Goal: Task Accomplishment & Management: Manage account settings

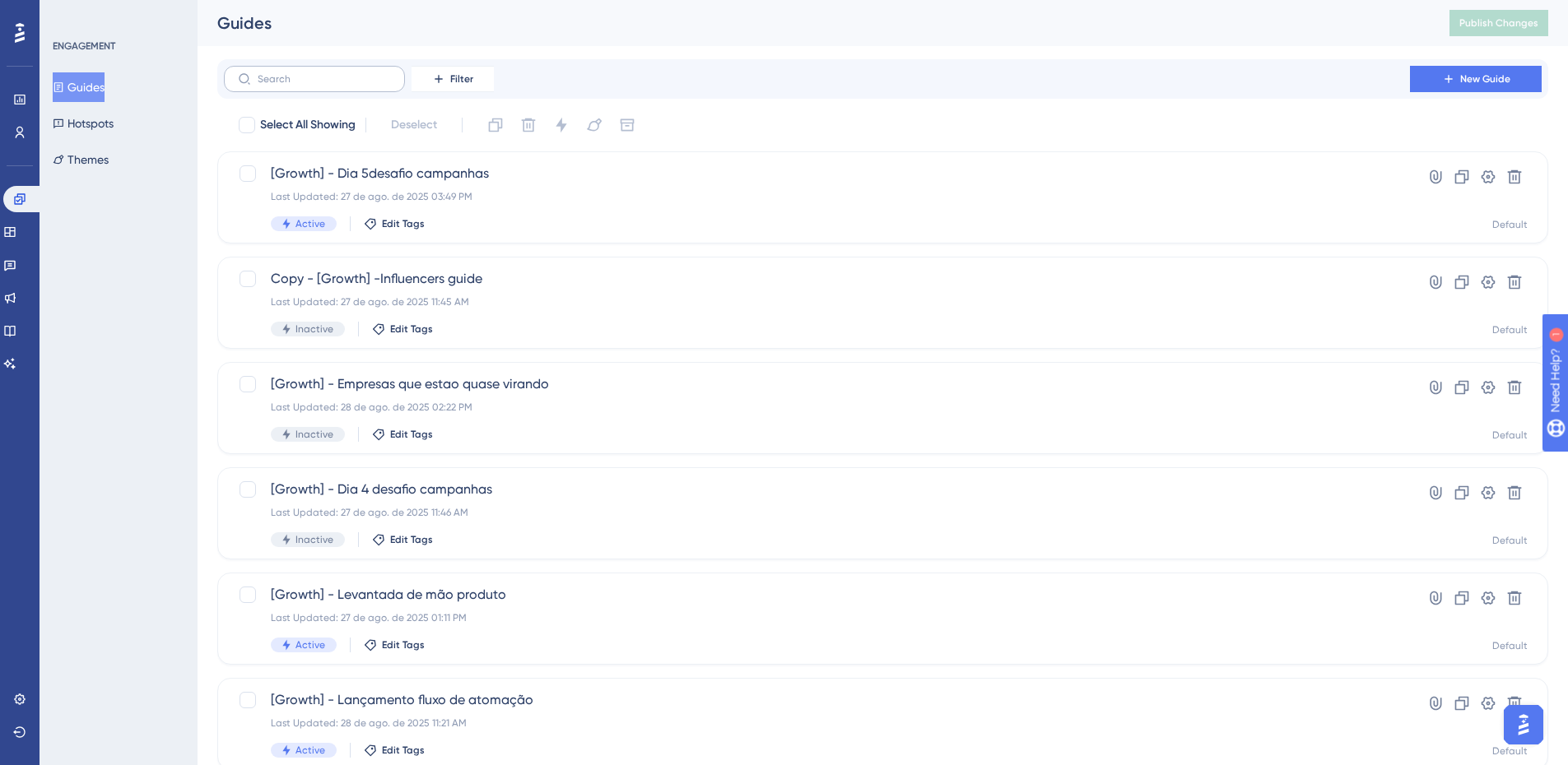
click at [329, 85] on label at bounding box center [314, 79] width 181 height 26
click at [329, 84] on input "text" at bounding box center [324, 79] width 134 height 11
type input "can"
checkbox input "true"
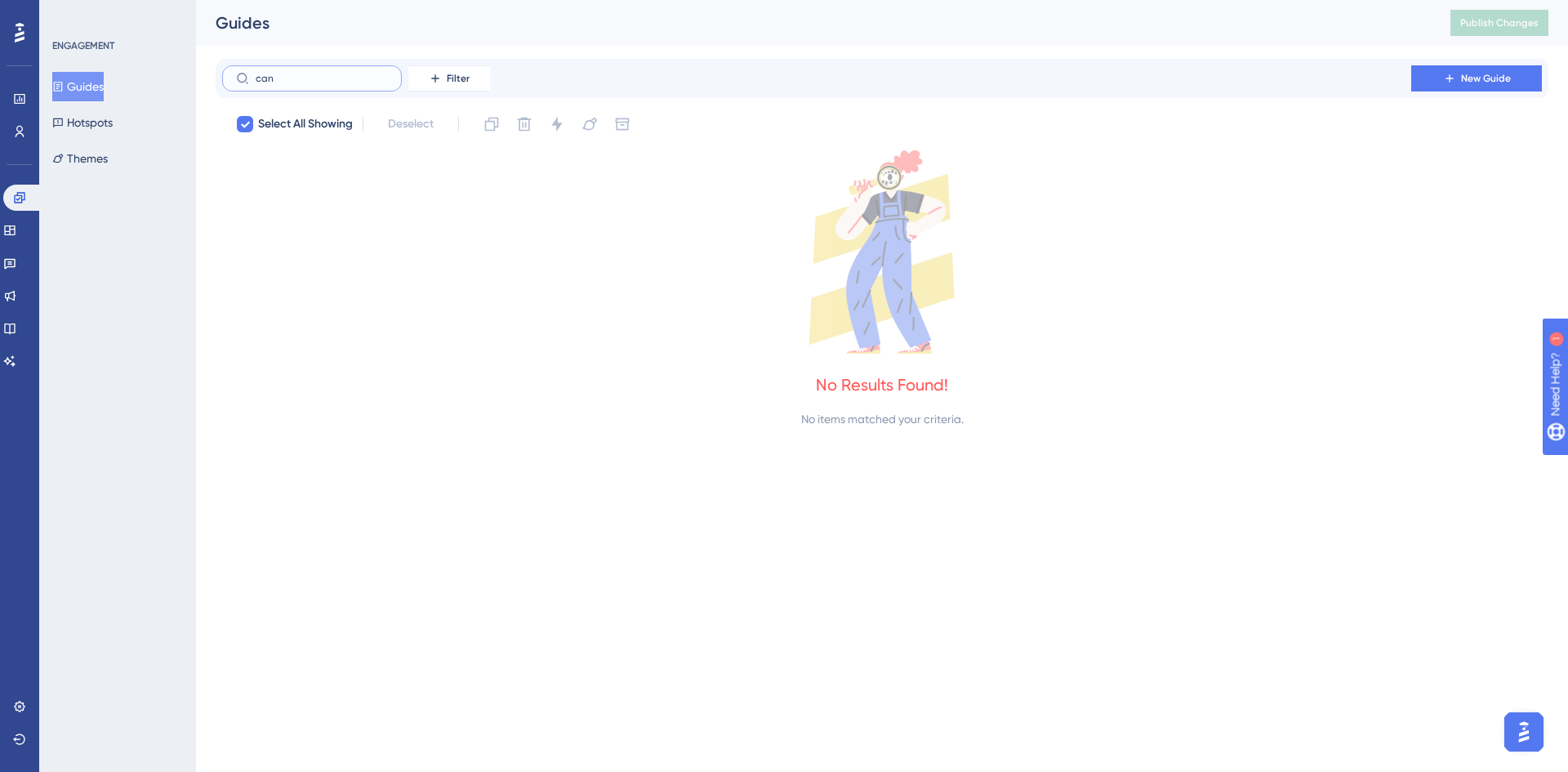
type input "ca"
checkbox input "false"
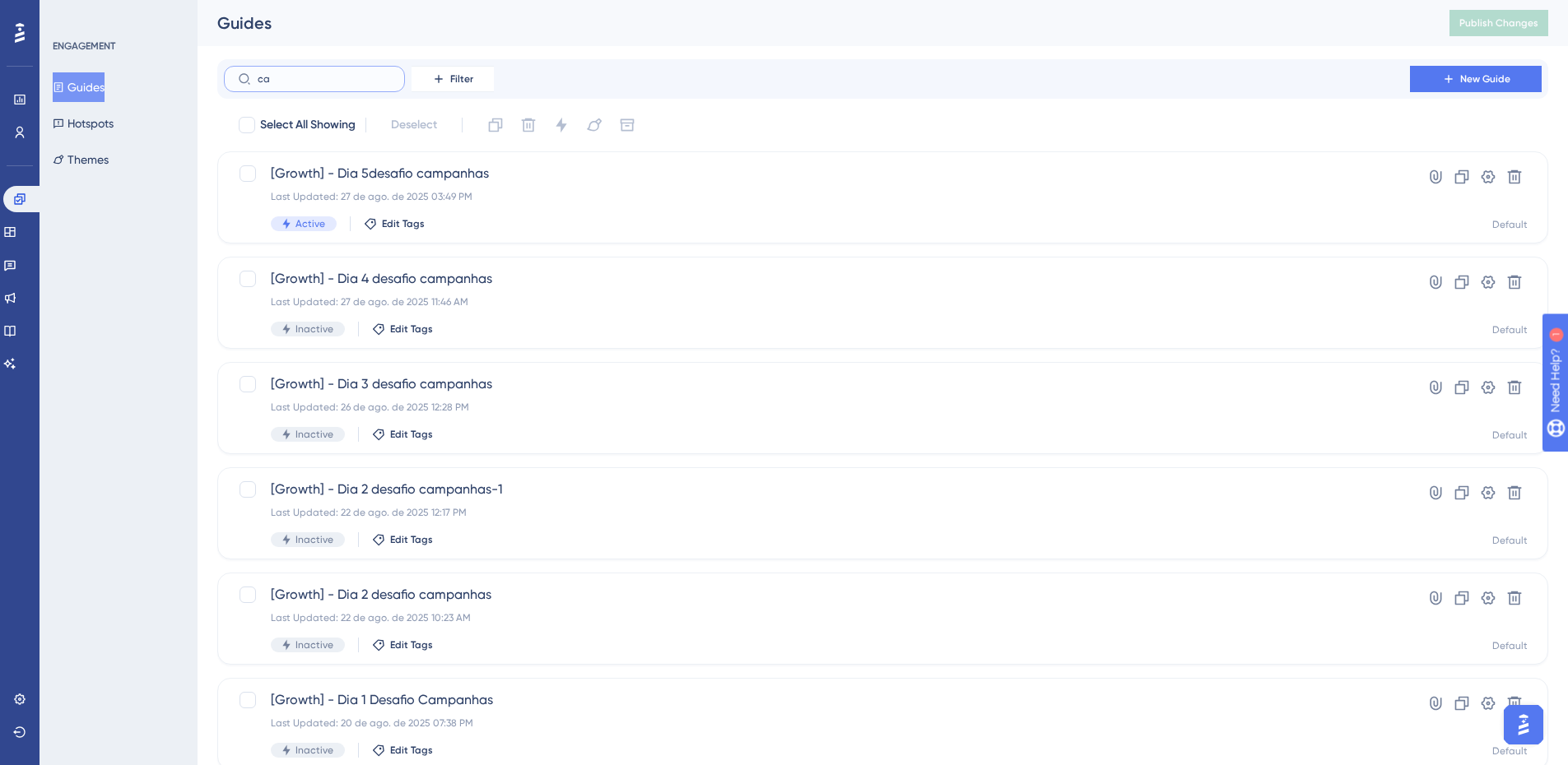
type input "c"
type input "fluxo"
drag, startPoint x: 347, startPoint y: 80, endPoint x: 137, endPoint y: 89, distance: 210.2
click at [0, 0] on div "Performance Users Engagement Widgets Feedback Product Updates Knowledge Base AI…" at bounding box center [0, 0] width 0 height 0
click at [450, 83] on button "Filter" at bounding box center [452, 79] width 83 height 26
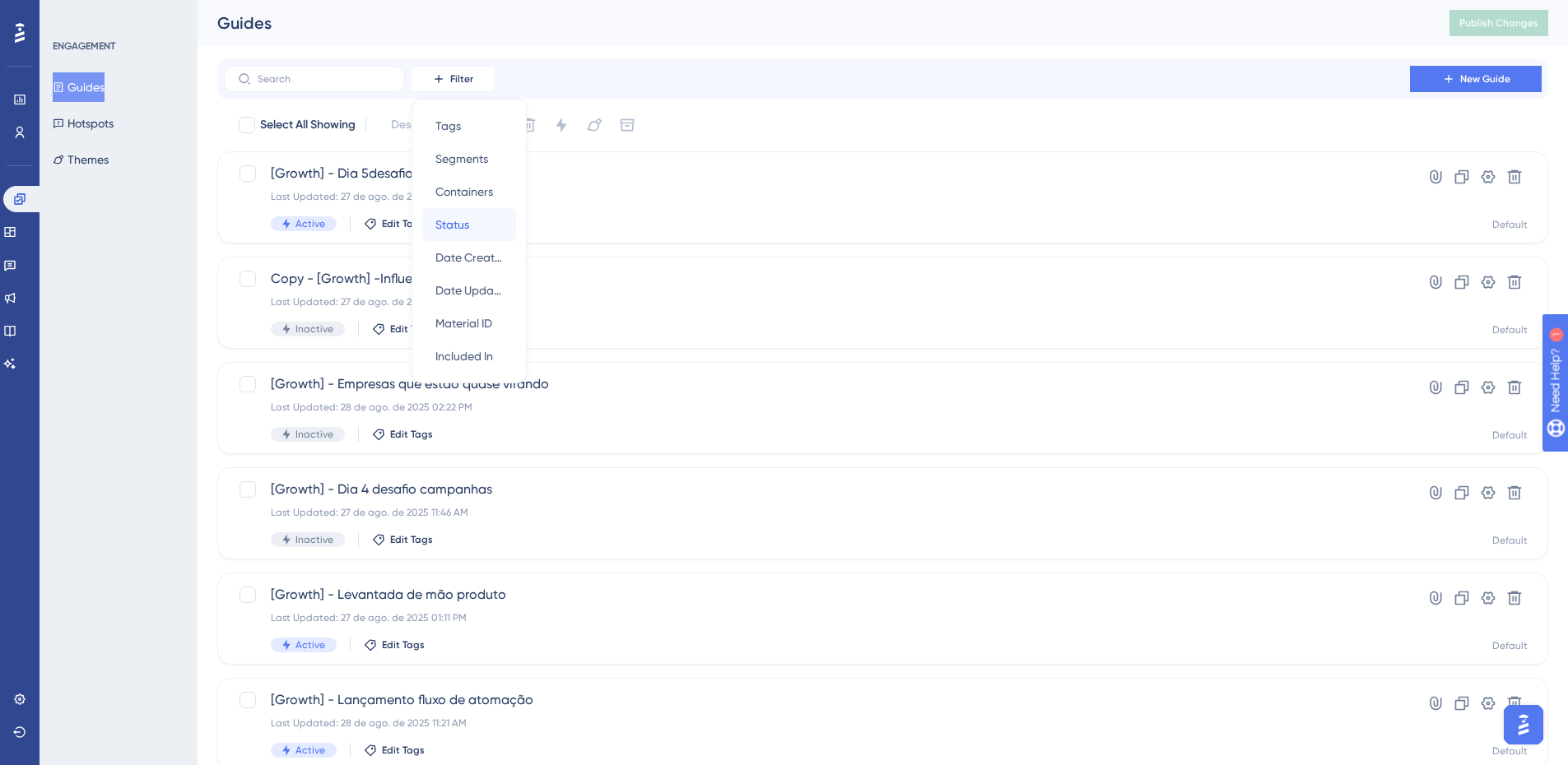
click at [459, 213] on div "Status Status" at bounding box center [469, 224] width 68 height 32
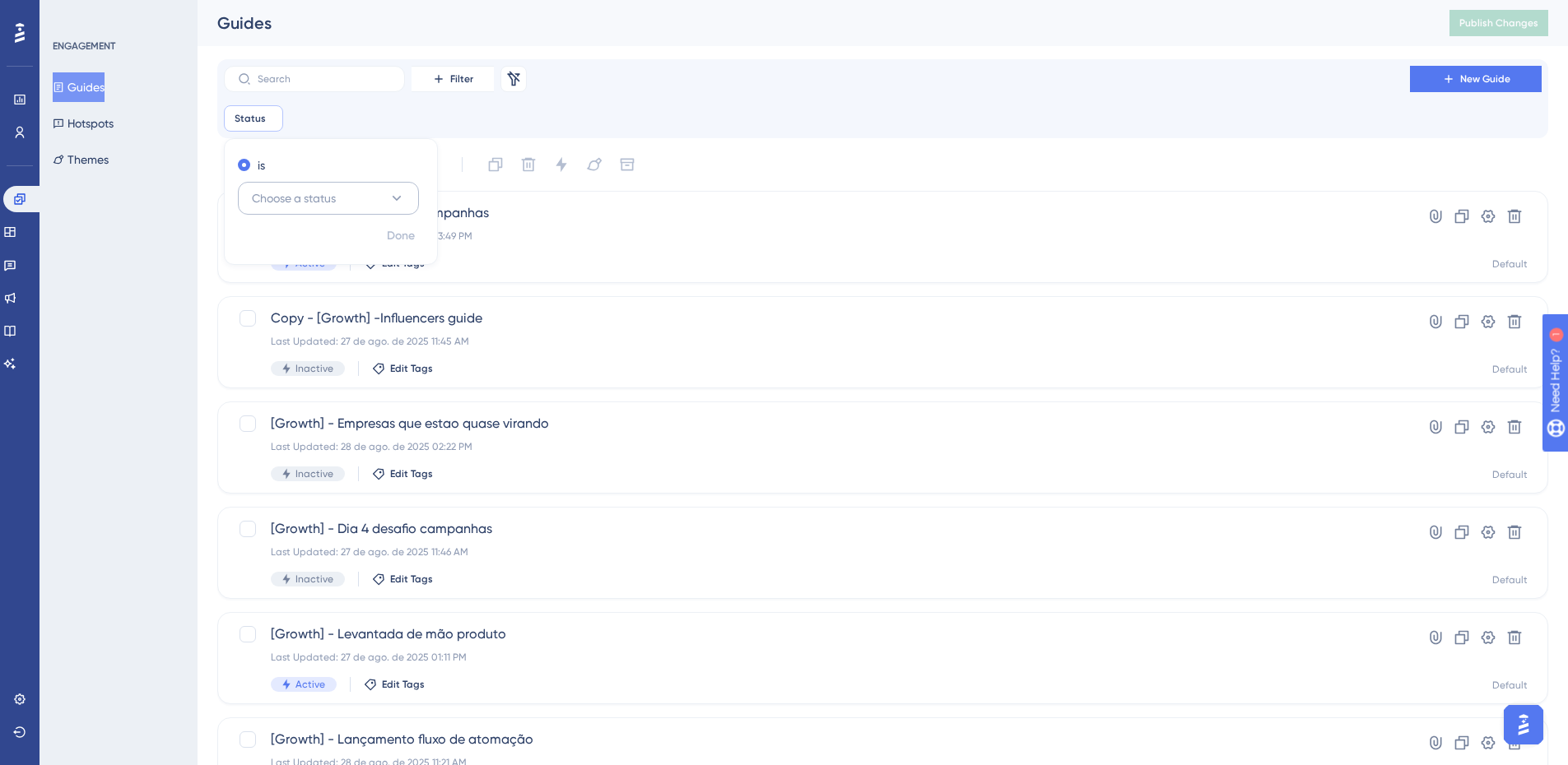
click at [319, 196] on span "Choose a status" at bounding box center [294, 198] width 84 height 19
click at [341, 252] on div "Active Active" at bounding box center [329, 248] width 134 height 32
click at [399, 227] on span "Done" at bounding box center [401, 236] width 28 height 19
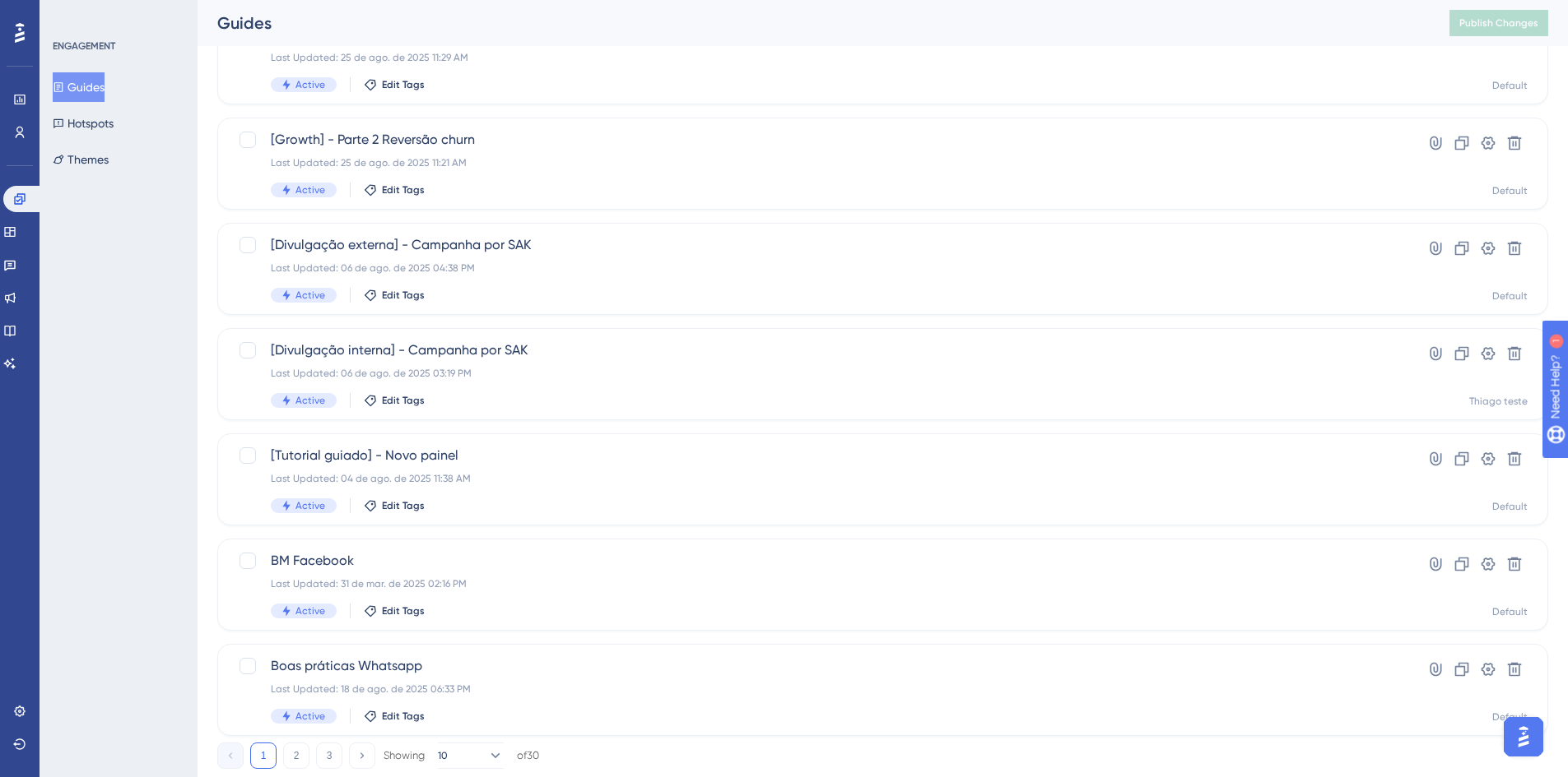
scroll to position [538, 0]
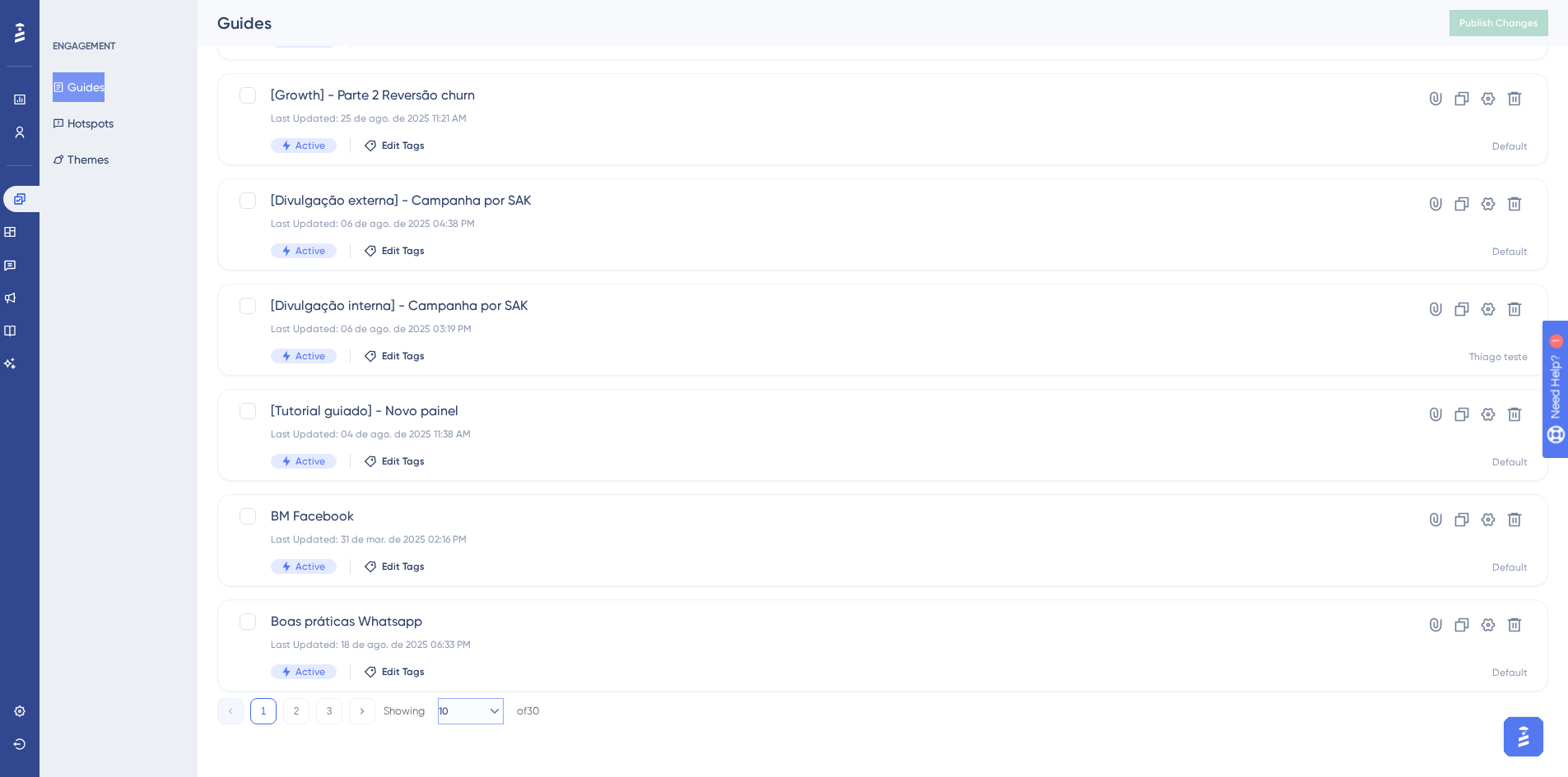
click at [461, 713] on button "10" at bounding box center [470, 711] width 66 height 26
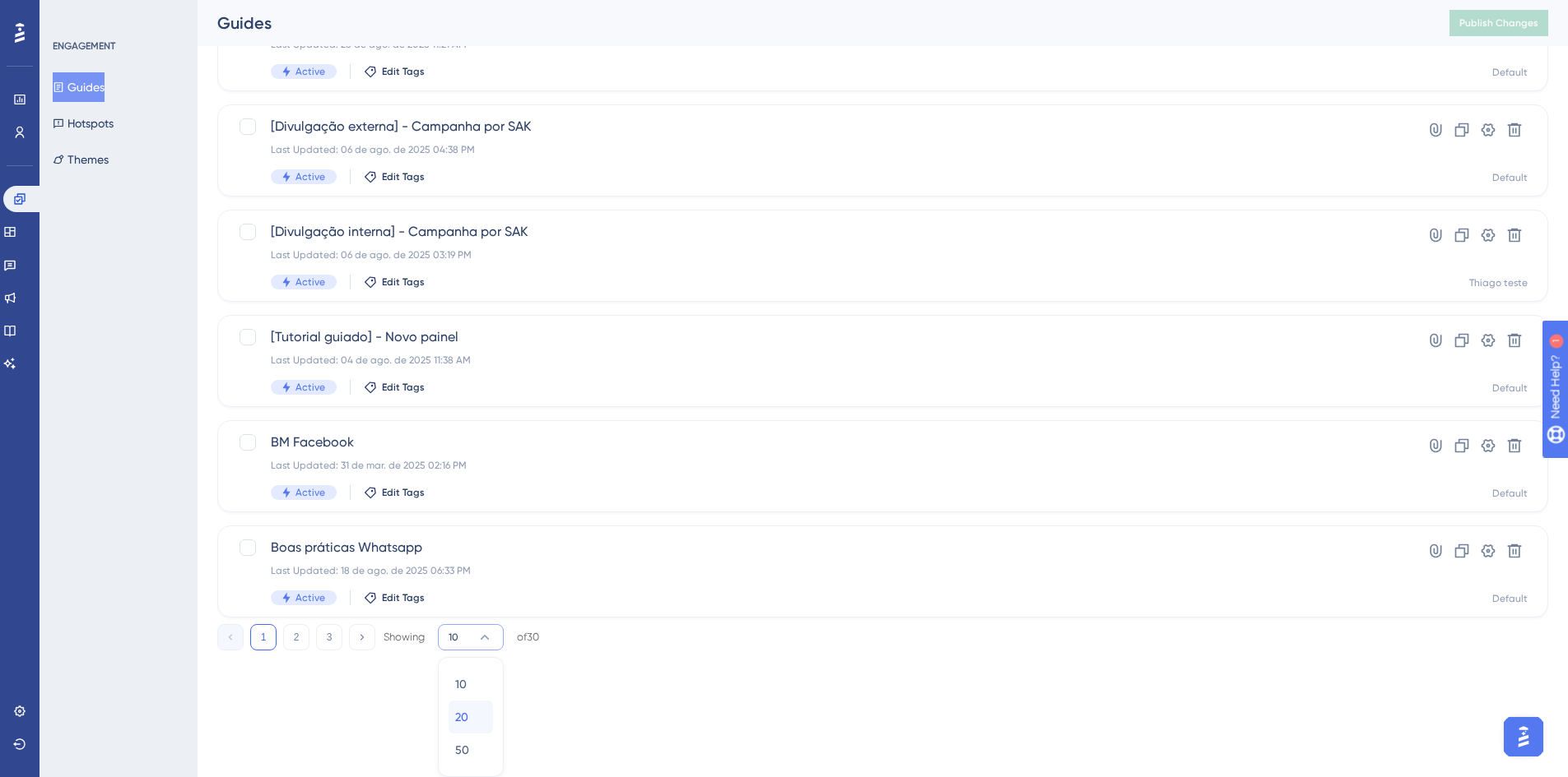
click at [476, 726] on div "20 20" at bounding box center [471, 717] width 32 height 32
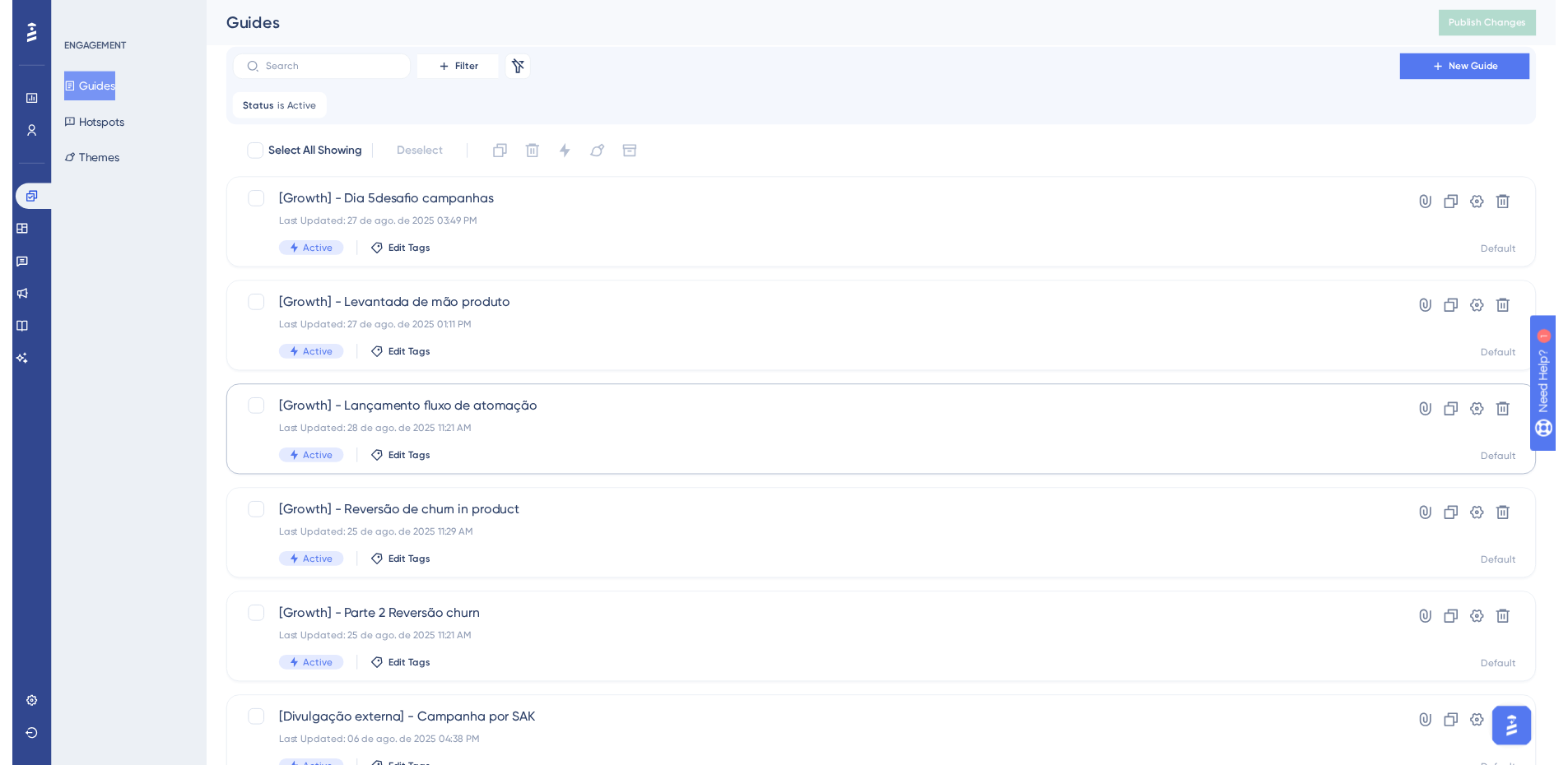
scroll to position [0, 0]
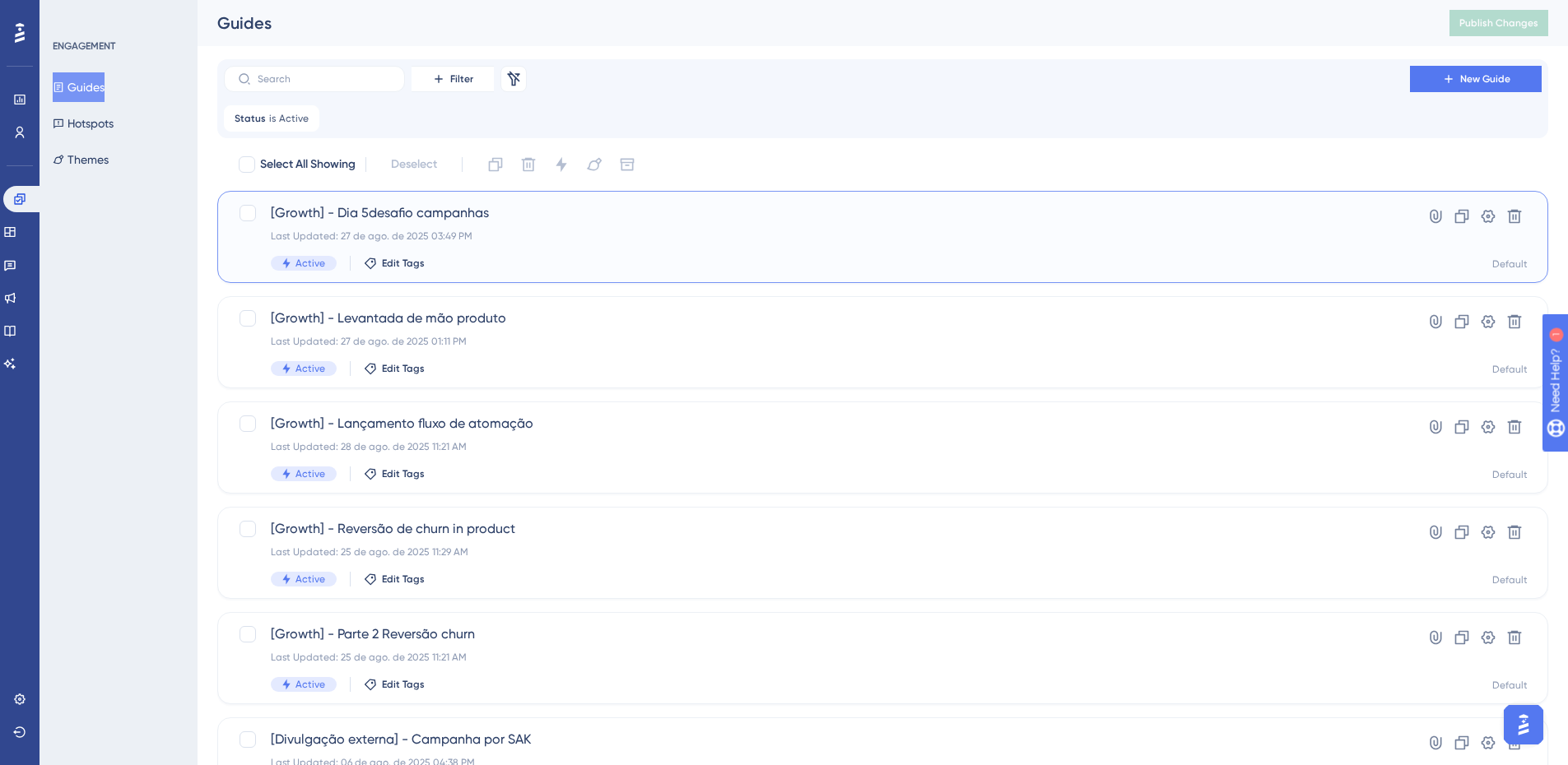
click at [566, 245] on div "[Growth] - Dia 5desafio campanhas Last Updated: 27 de ago. de 2025 03:49 PM Act…" at bounding box center [817, 237] width 1092 height 68
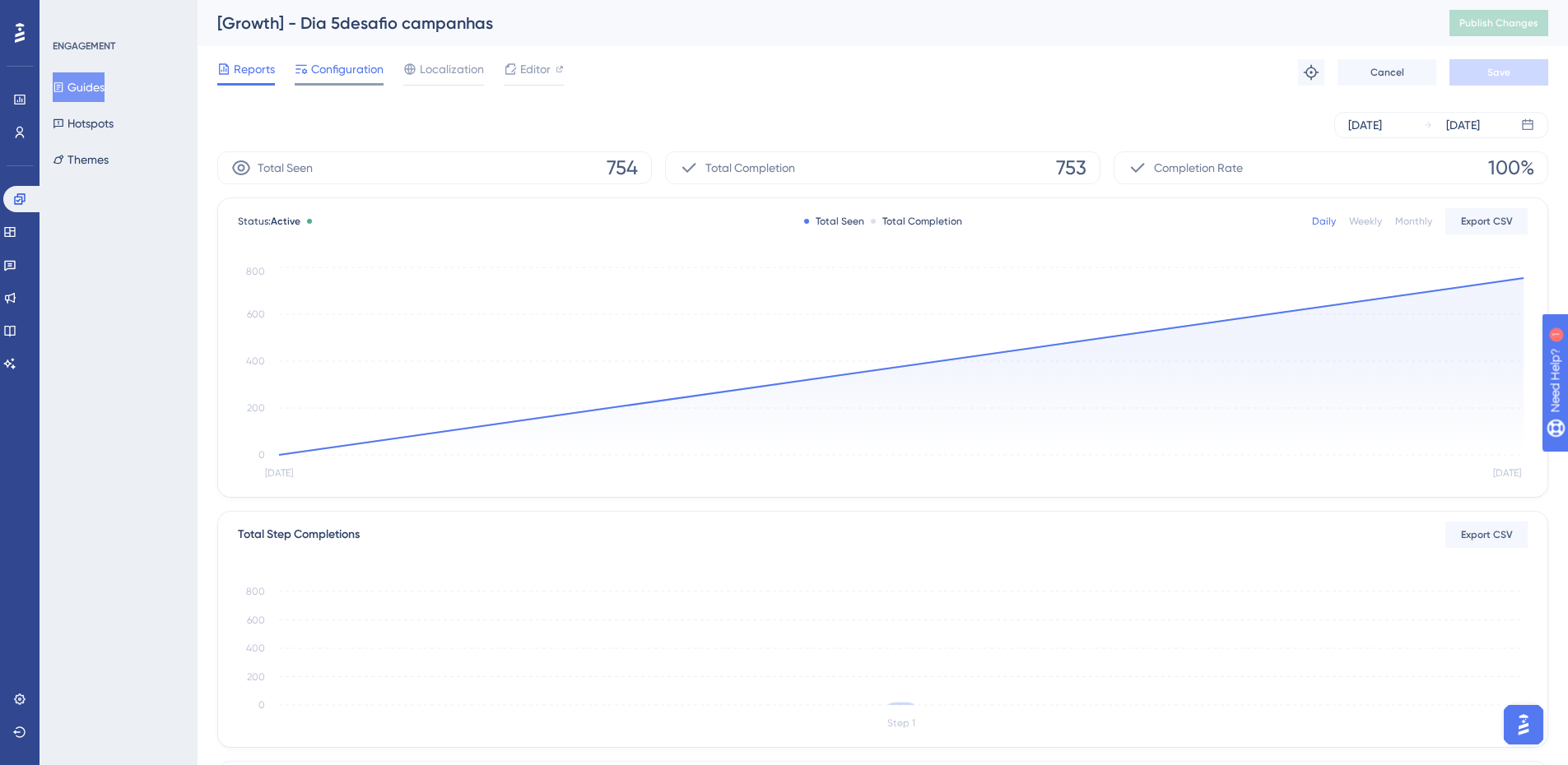
click at [329, 69] on span "Configuration" at bounding box center [347, 69] width 72 height 19
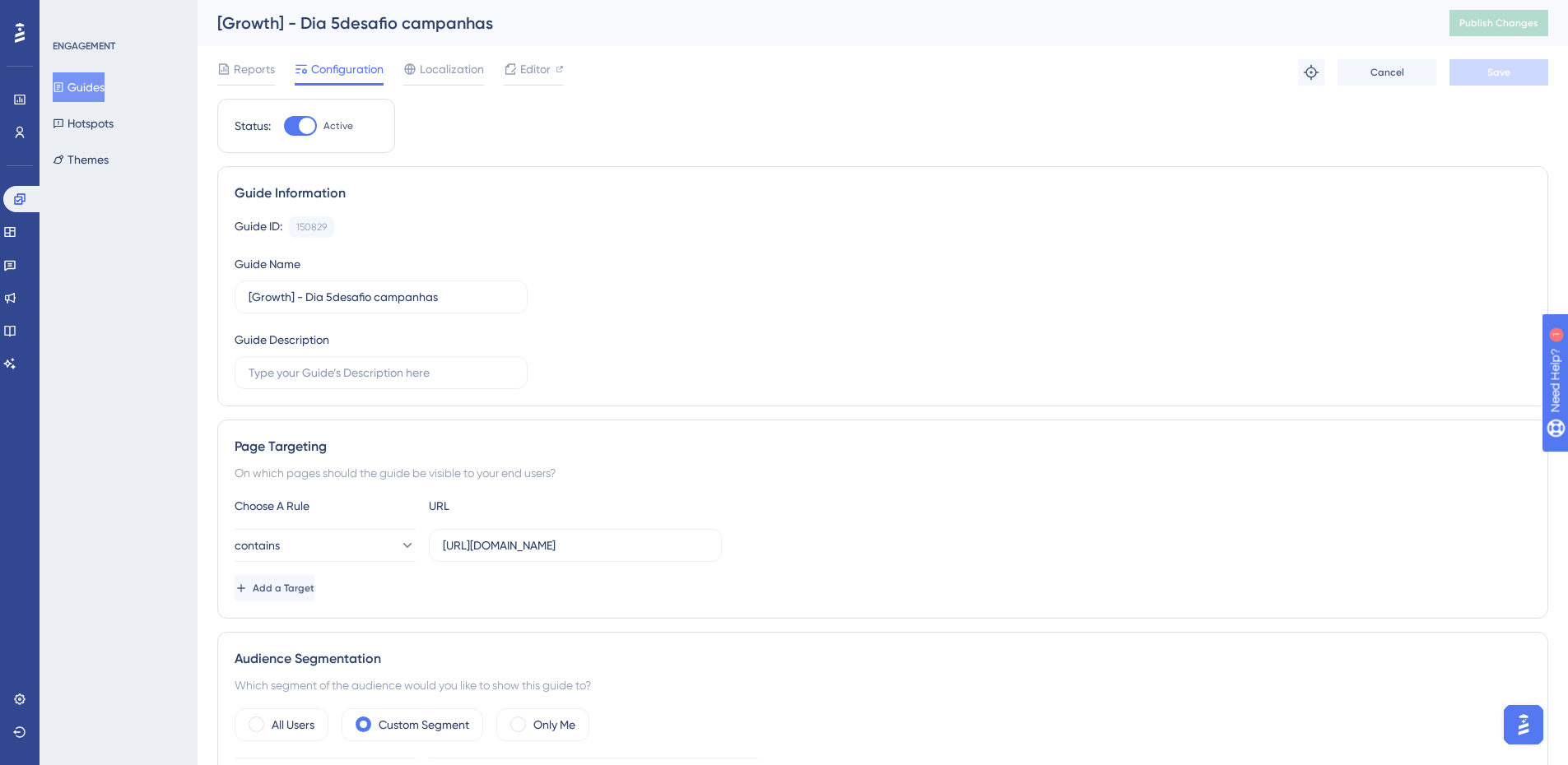
click at [304, 126] on div at bounding box center [307, 126] width 17 height 17
click at [284, 126] on input "Active" at bounding box center [283, 126] width 1 height 1
checkbox input "false"
click at [1497, 76] on span "Save" at bounding box center [1498, 72] width 23 height 13
click at [1519, 29] on button "Publish Changes" at bounding box center [1499, 23] width 98 height 26
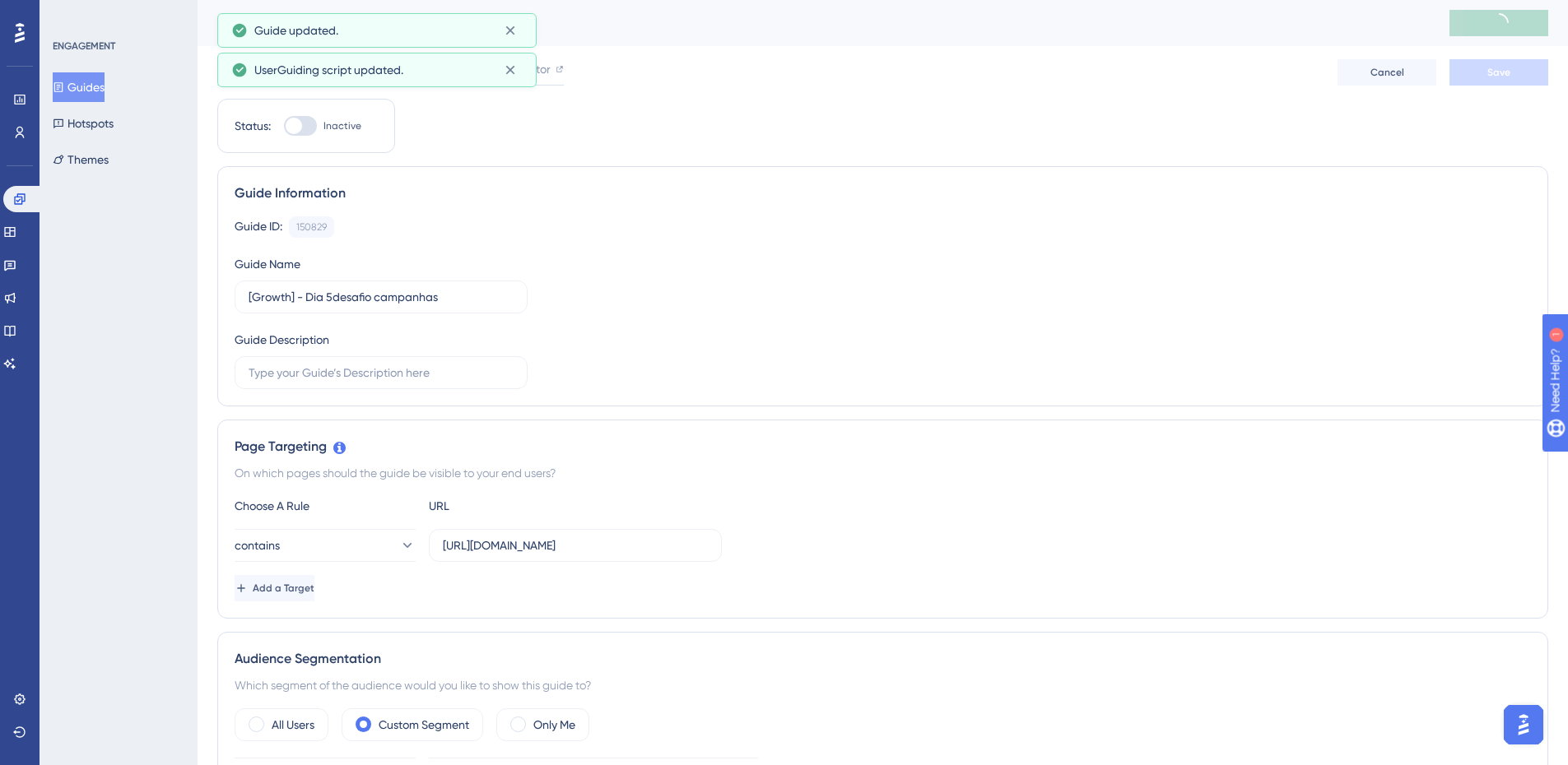
click at [105, 84] on button "Guides" at bounding box center [79, 87] width 52 height 30
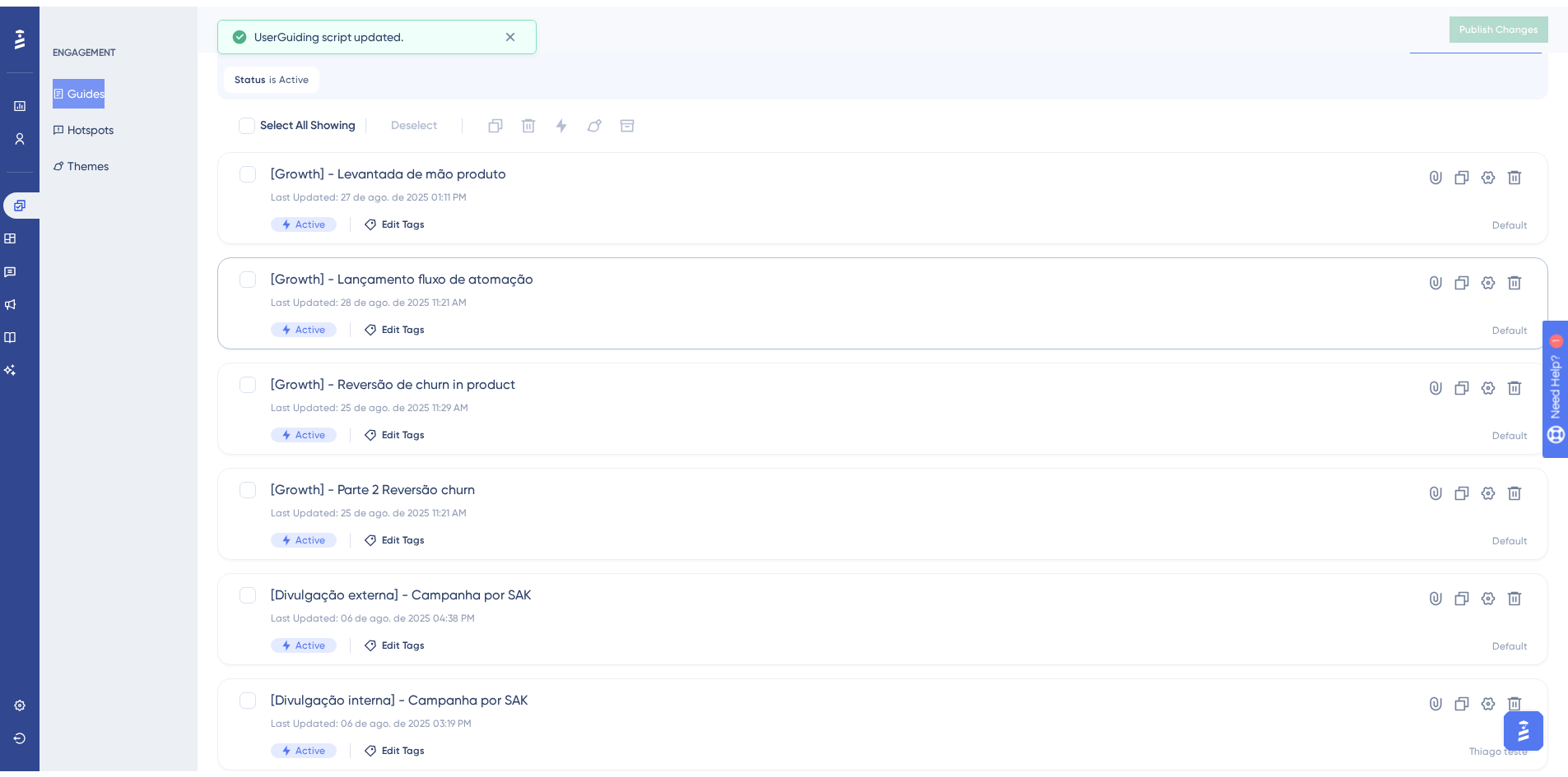
scroll to position [83, 0]
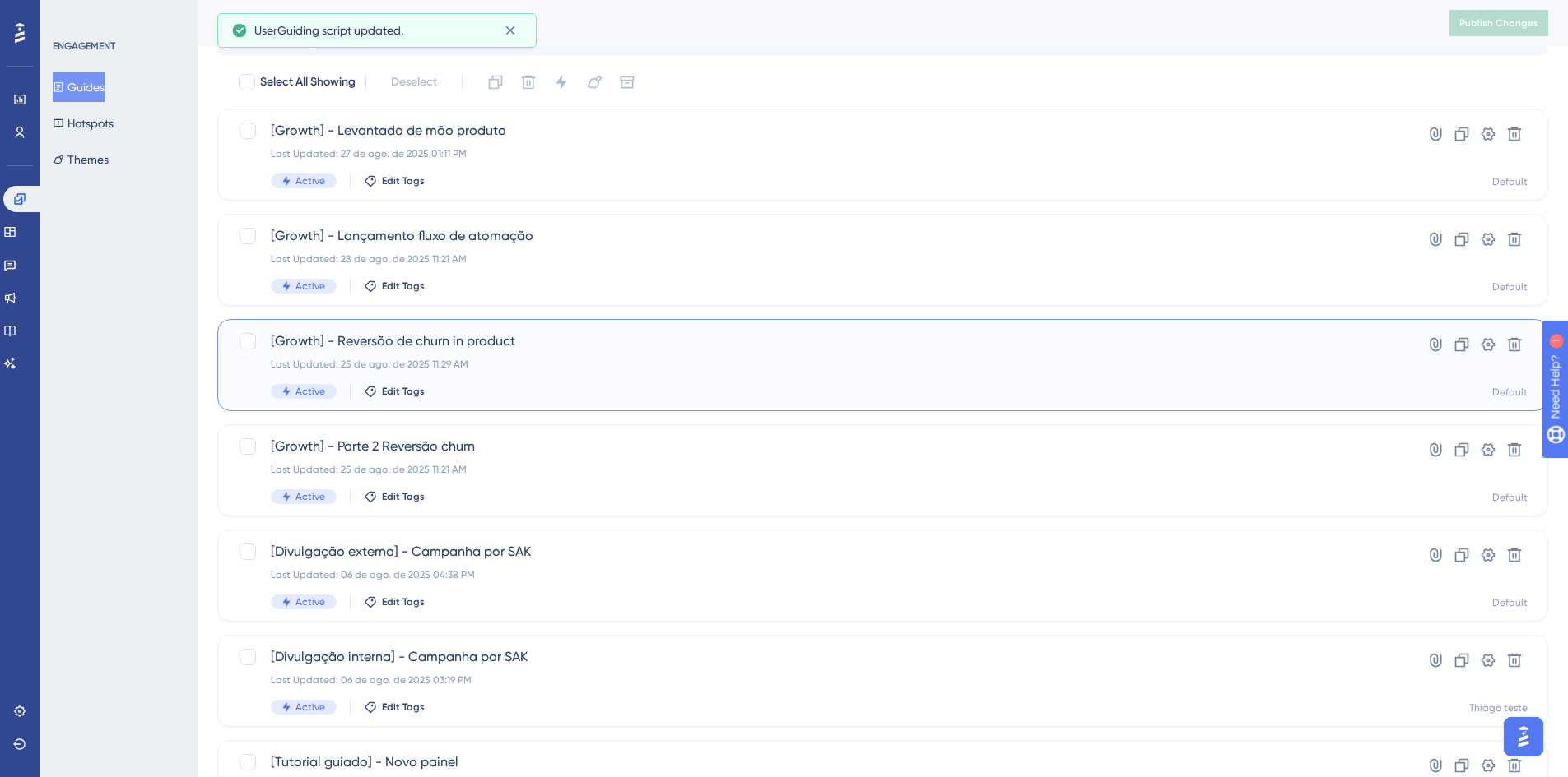
click at [546, 354] on div "[Growth] - Reversão de churn in product Last Updated: 25 de ago. de 2025 11:29 …" at bounding box center [817, 365] width 1092 height 68
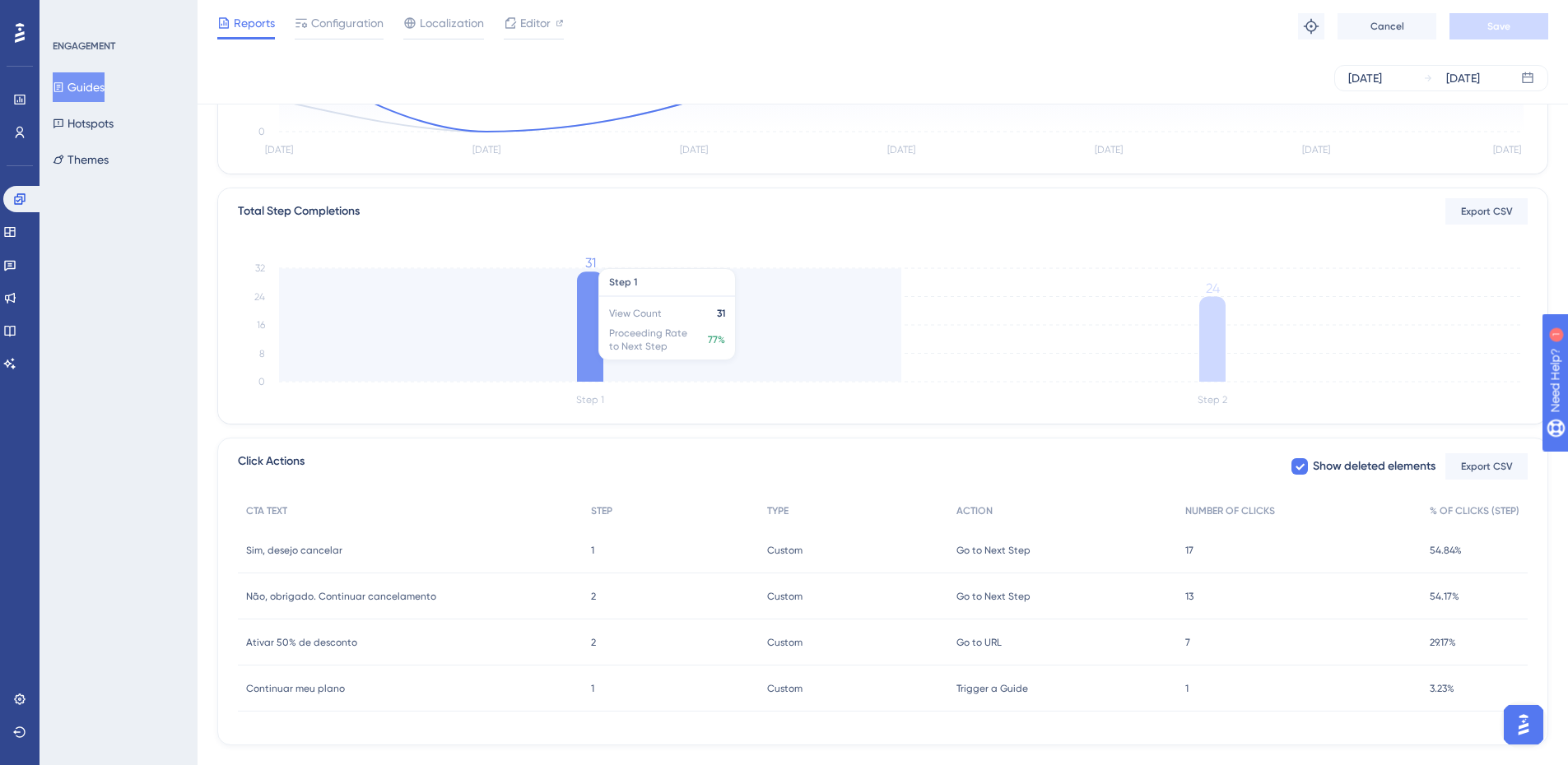
scroll to position [350, 0]
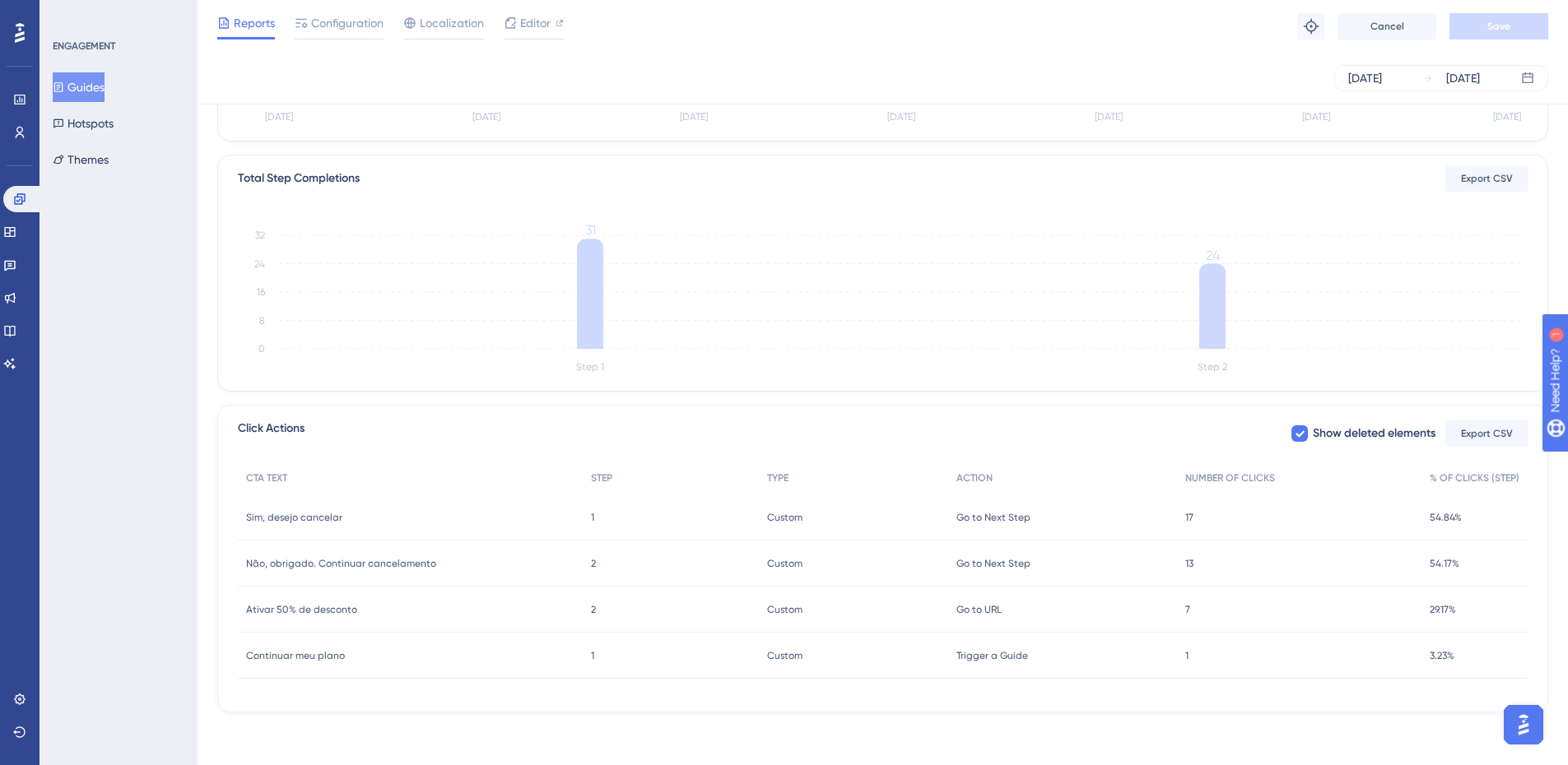
click at [1183, 661] on div "1 1" at bounding box center [1299, 655] width 244 height 46
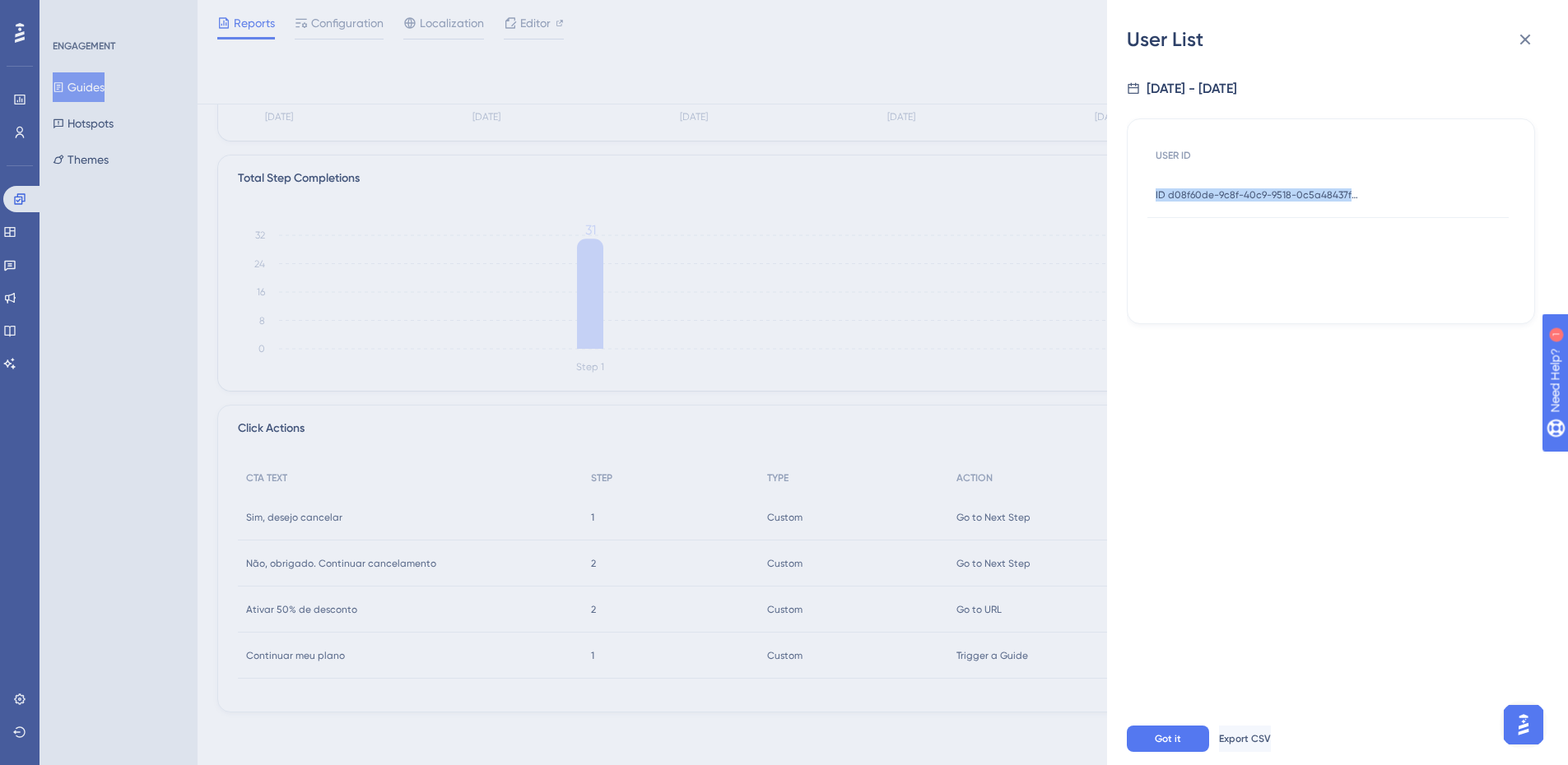
drag, startPoint x: 1399, startPoint y: 191, endPoint x: 1321, endPoint y: 185, distance: 78.2
click at [1155, 205] on div "ID d08f60de-9c8f-40c9-9518-0c5a48437f87 ID d08f60de-9c8f-40c9-9518-0c5a48437f87" at bounding box center [1327, 195] width 361 height 46
click at [1524, 45] on icon at bounding box center [1524, 39] width 20 height 19
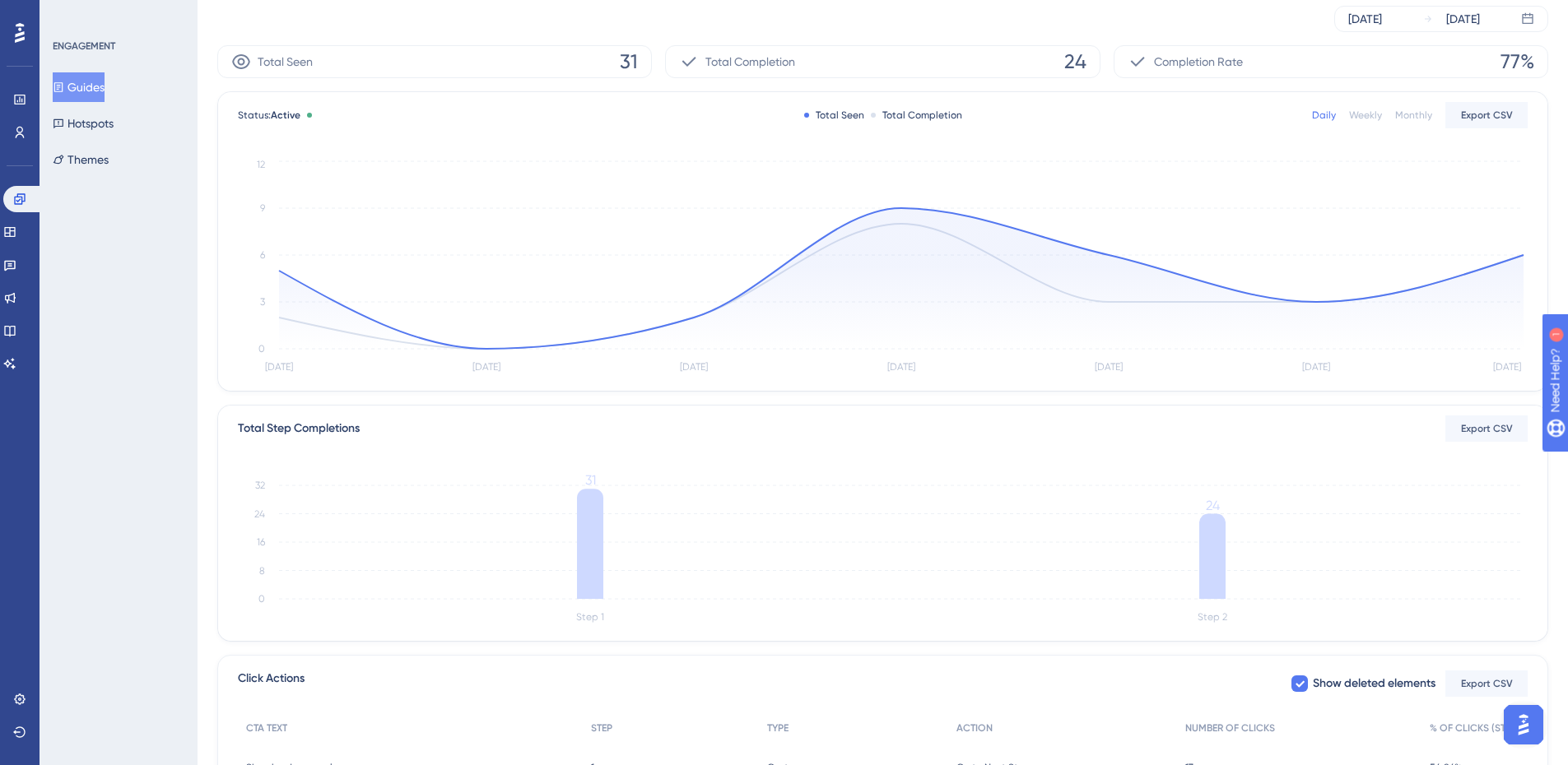
scroll to position [0, 0]
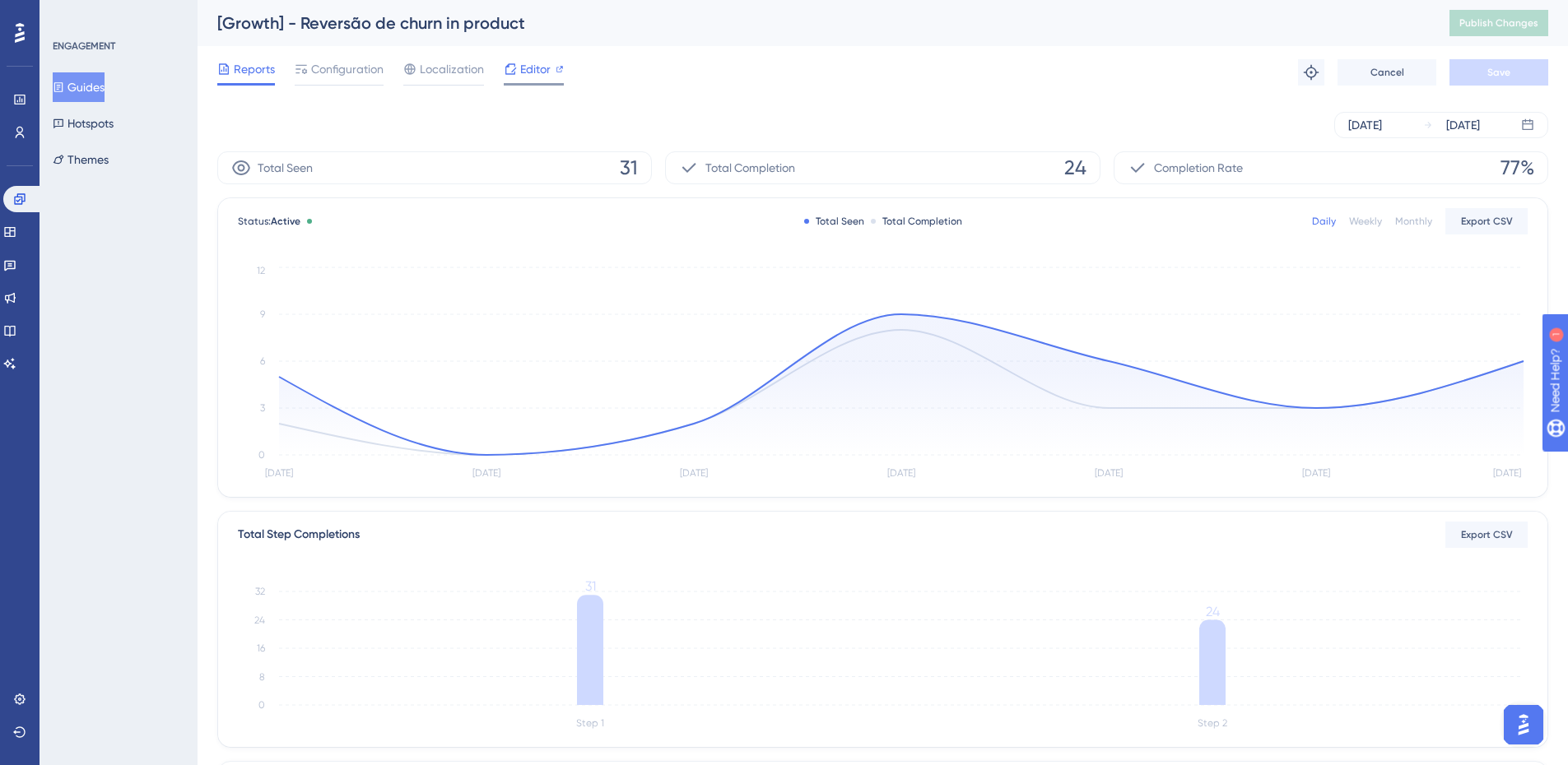
click at [524, 69] on span "Editor" at bounding box center [535, 69] width 31 height 19
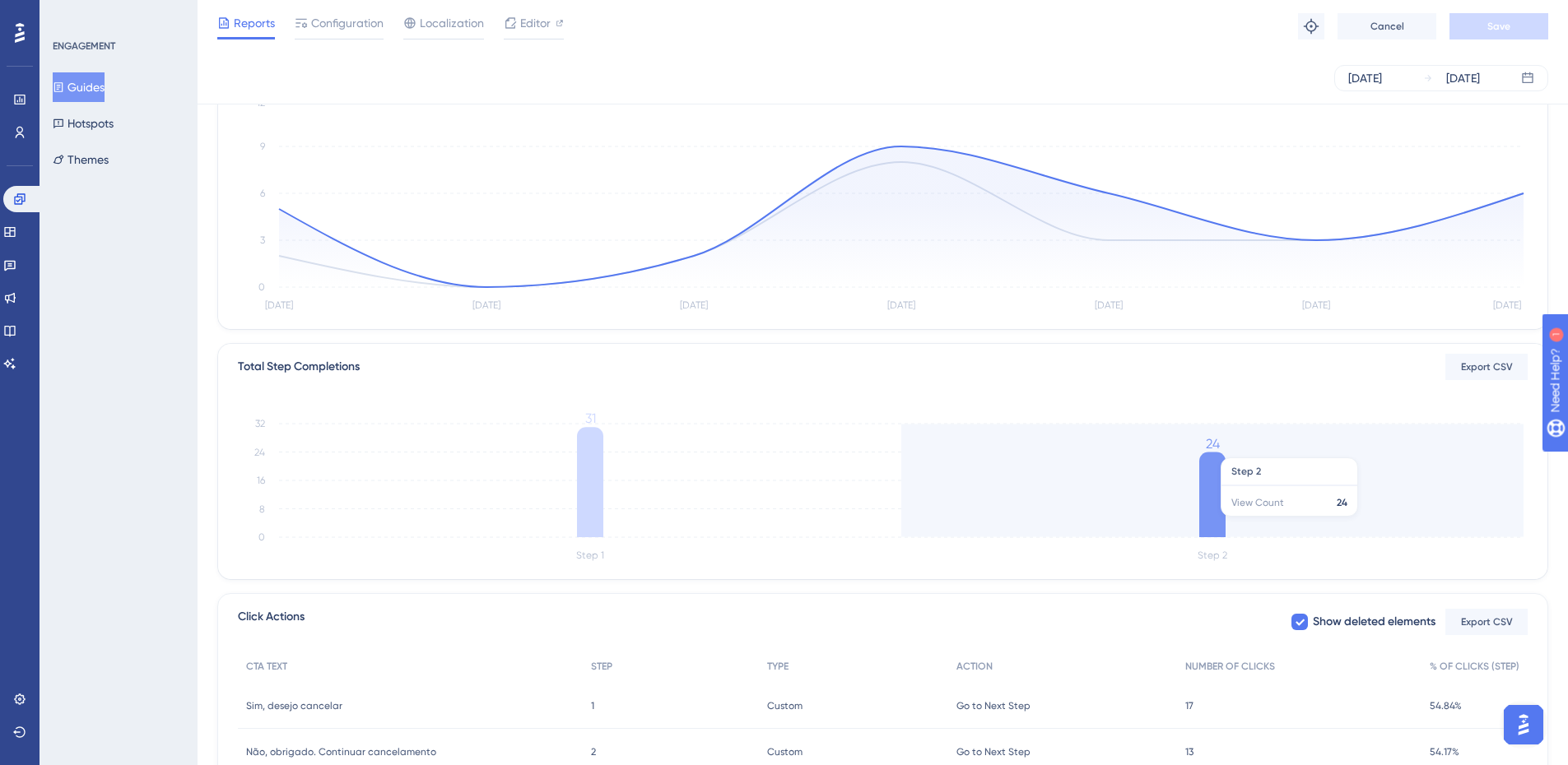
scroll to position [350, 0]
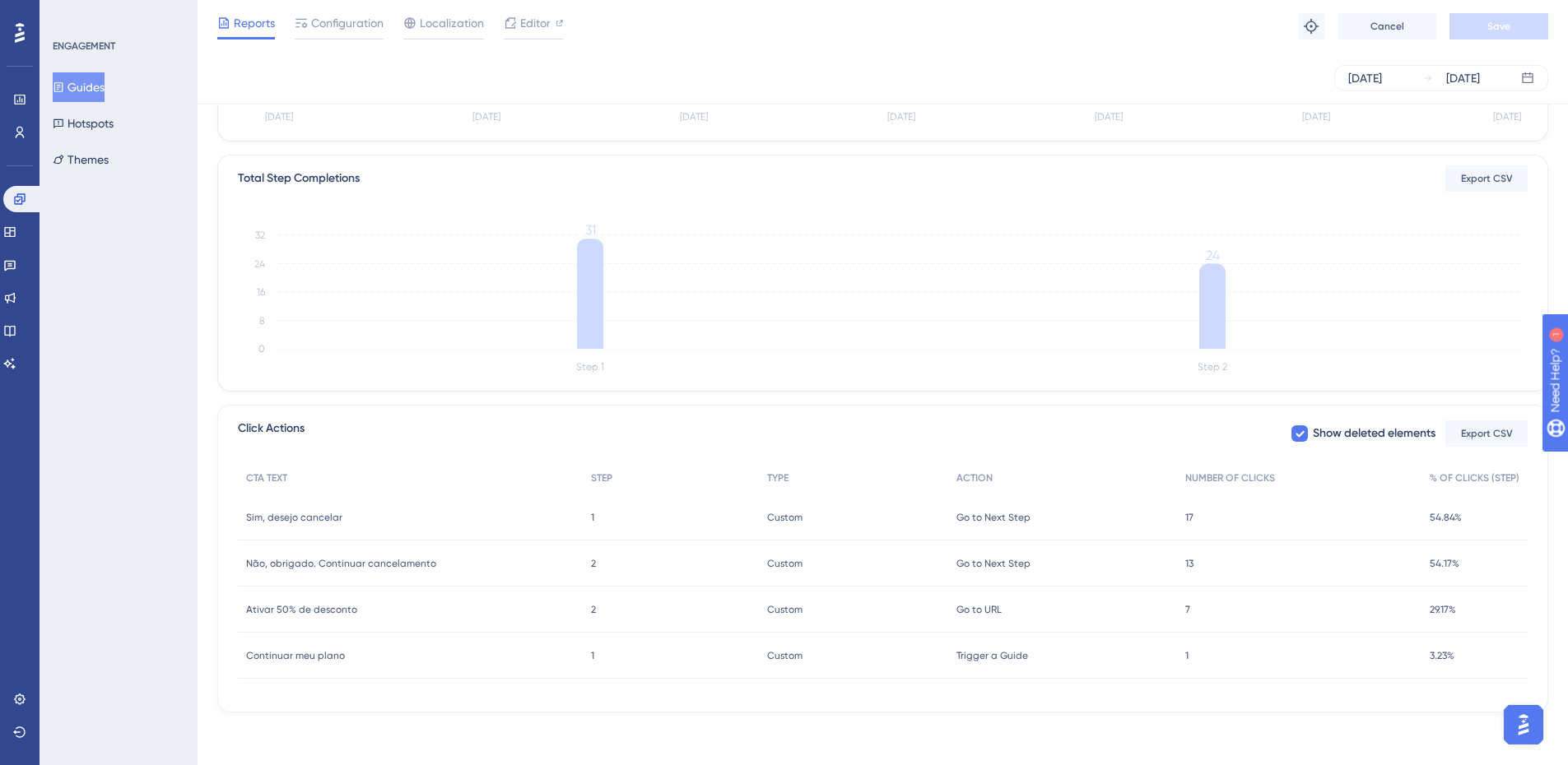
click at [1197, 616] on div "7 7" at bounding box center [1299, 610] width 244 height 46
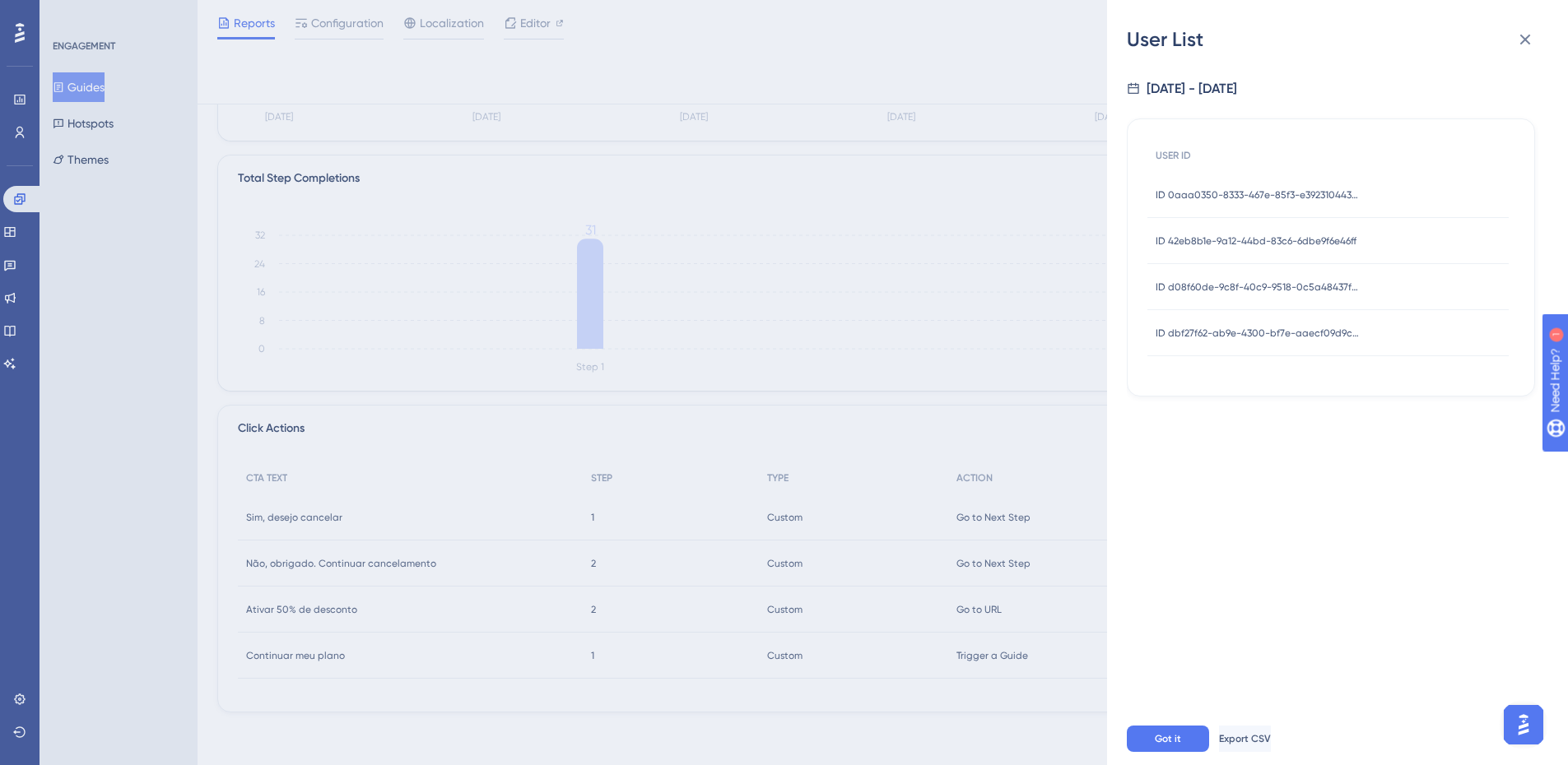
click at [1300, 252] on div "ID 42eb8b1e-9a12-44bd-83c6-6dbe9f6e46ff ID 42eb8b1e-9a12-44bd-83c6-6dbe9f6e46ff" at bounding box center [1256, 241] width 201 height 46
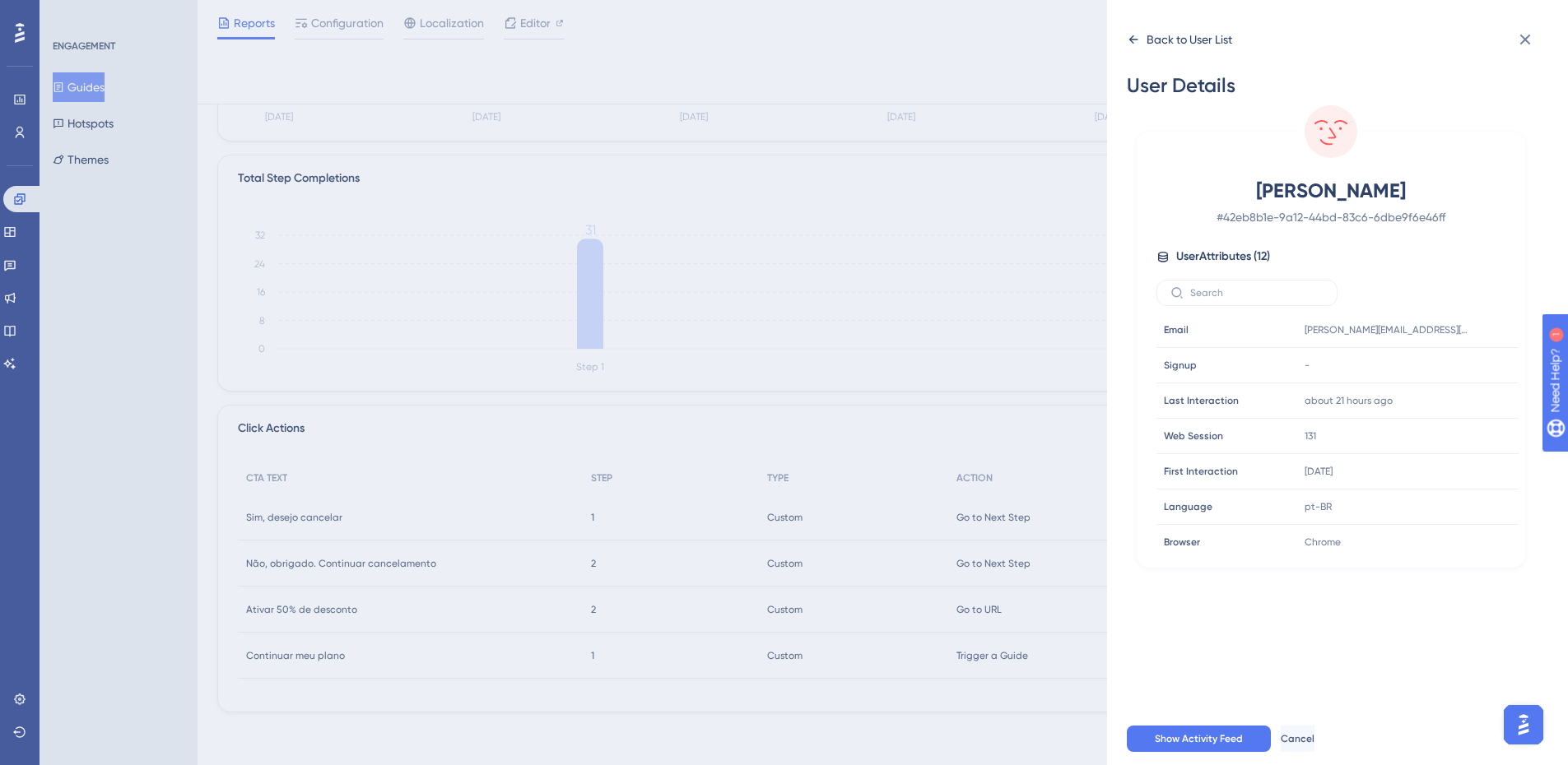
click at [1127, 40] on icon at bounding box center [1133, 39] width 13 height 13
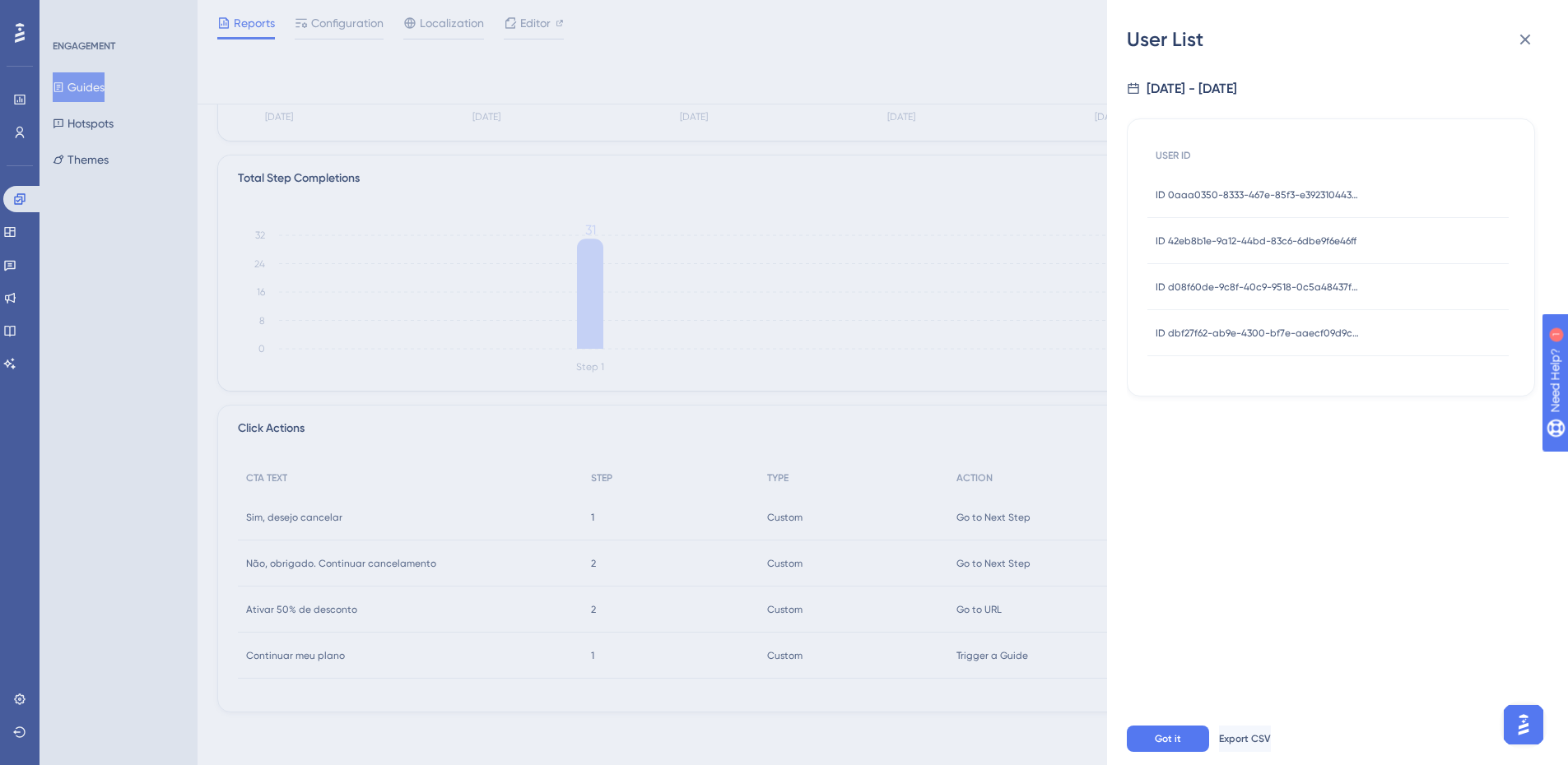
click at [1231, 201] on span "ID 0aaa0350-8333-467e-85f3-e392310443a7" at bounding box center [1259, 195] width 206 height 13
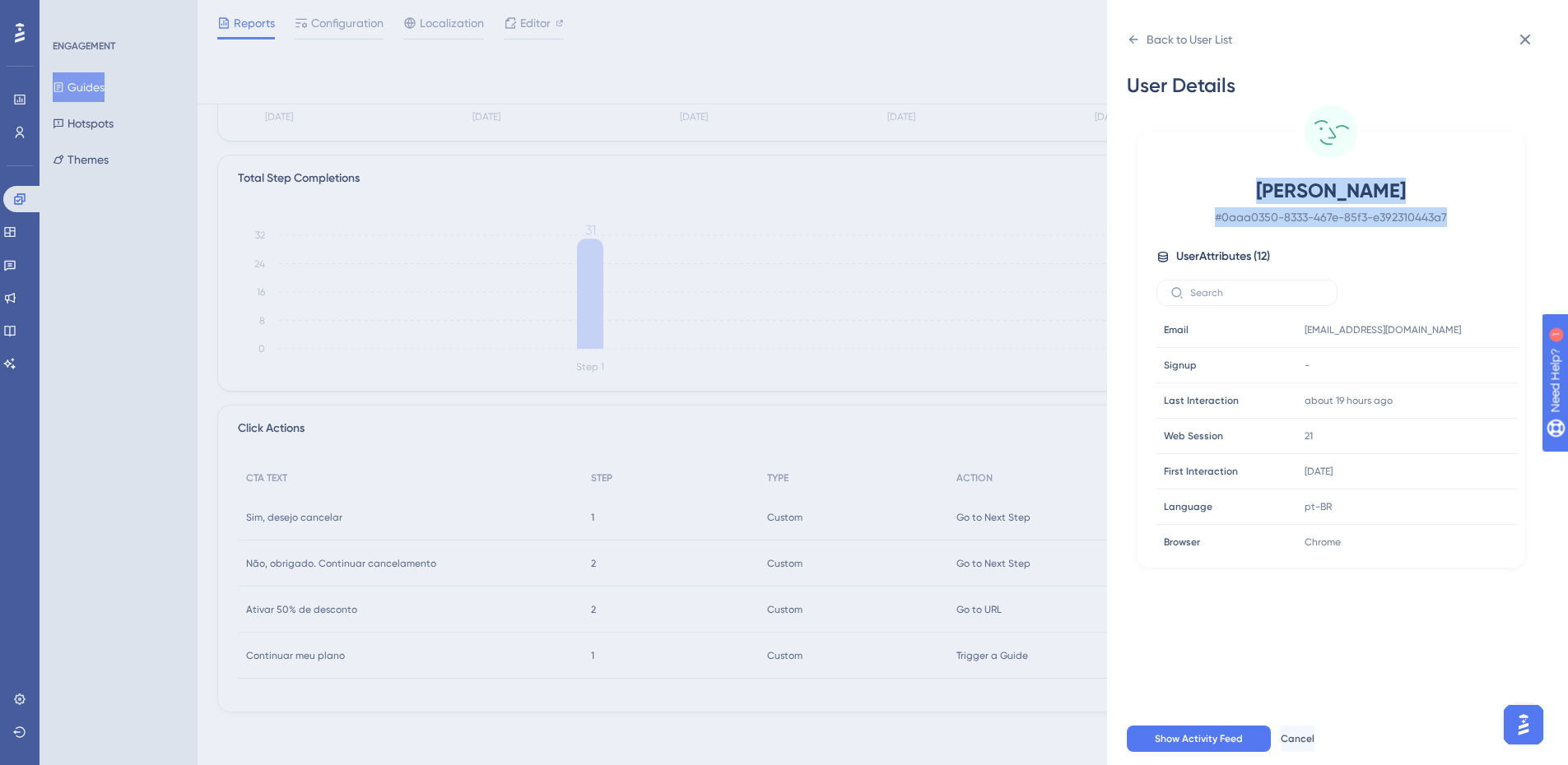
drag, startPoint x: 1234, startPoint y: 185, endPoint x: 1448, endPoint y: 219, distance: 216.7
click at [1448, 219] on div "[PERSON_NAME] # 0aaa0350-8333-467e-85f3-e392310443a7" at bounding box center [1331, 201] width 349 height 49
click at [1448, 219] on span "# 0aaa0350-8333-467e-85f3-e392310443a7" at bounding box center [1331, 216] width 290 height 19
click at [1131, 40] on icon at bounding box center [1134, 39] width 9 height 8
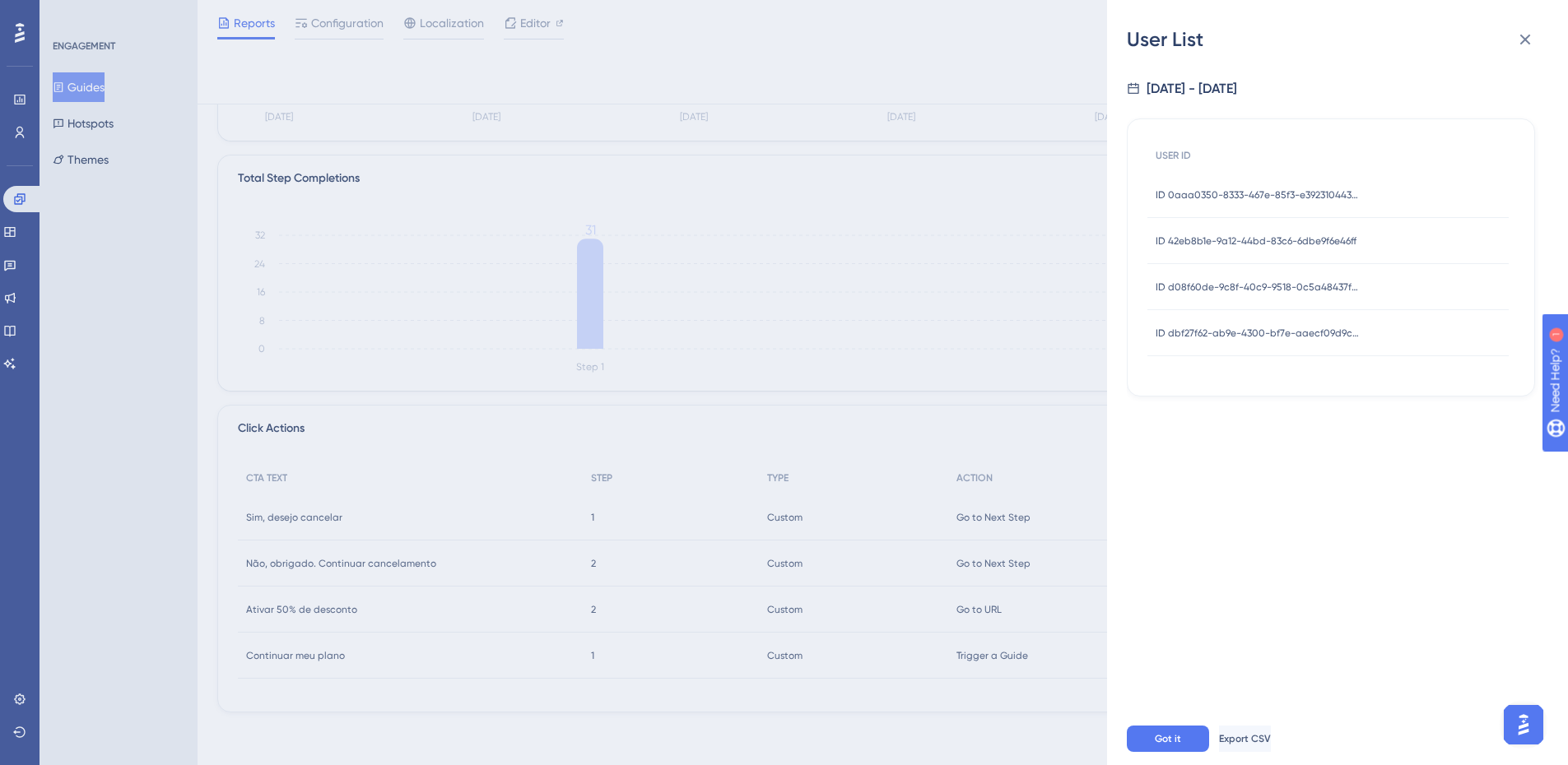
click at [1263, 241] on span "ID 42eb8b1e-9a12-44bd-83c6-6dbe9f6e46ff" at bounding box center [1256, 241] width 201 height 13
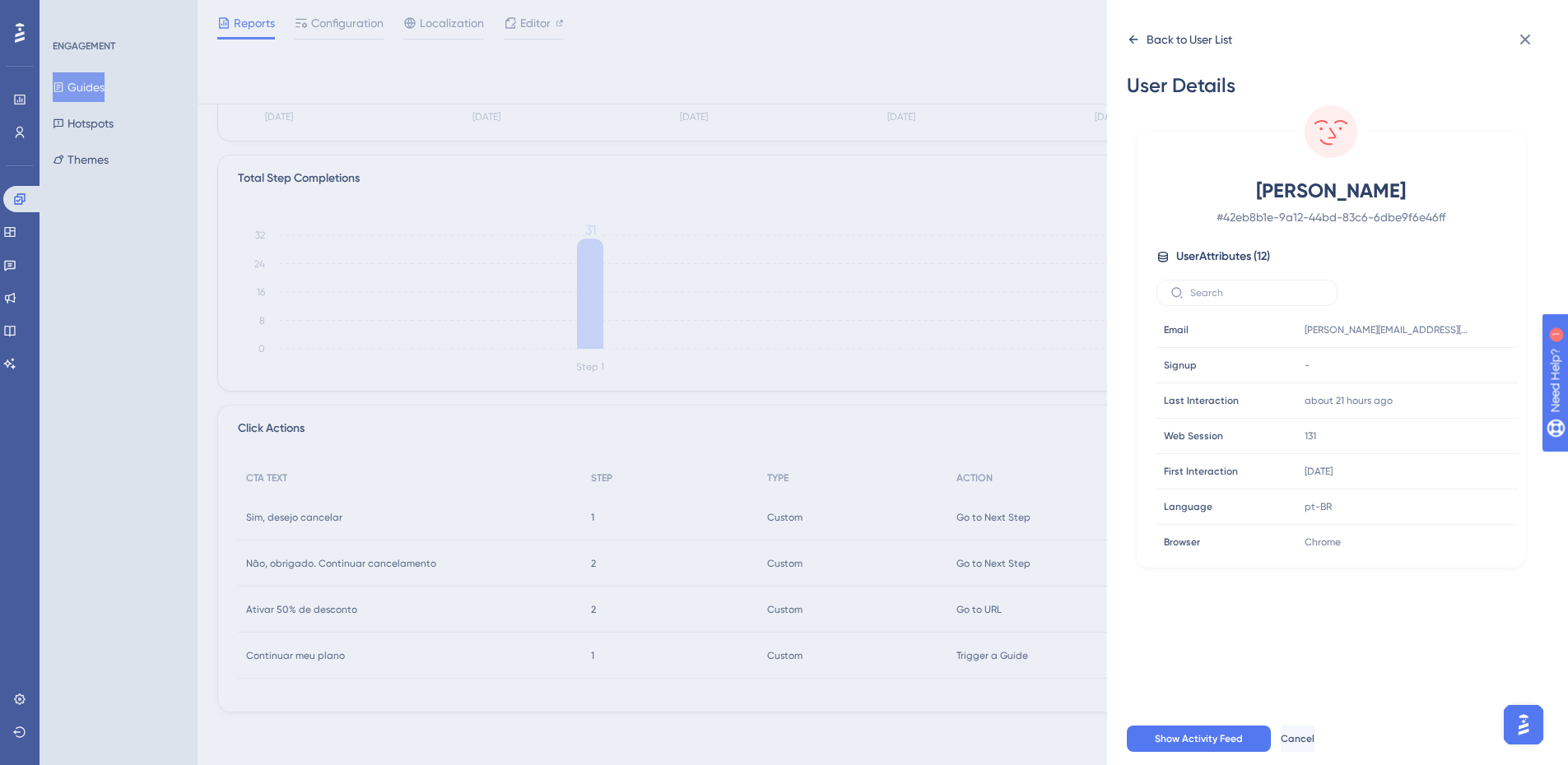
click at [1127, 34] on icon at bounding box center [1133, 39] width 13 height 13
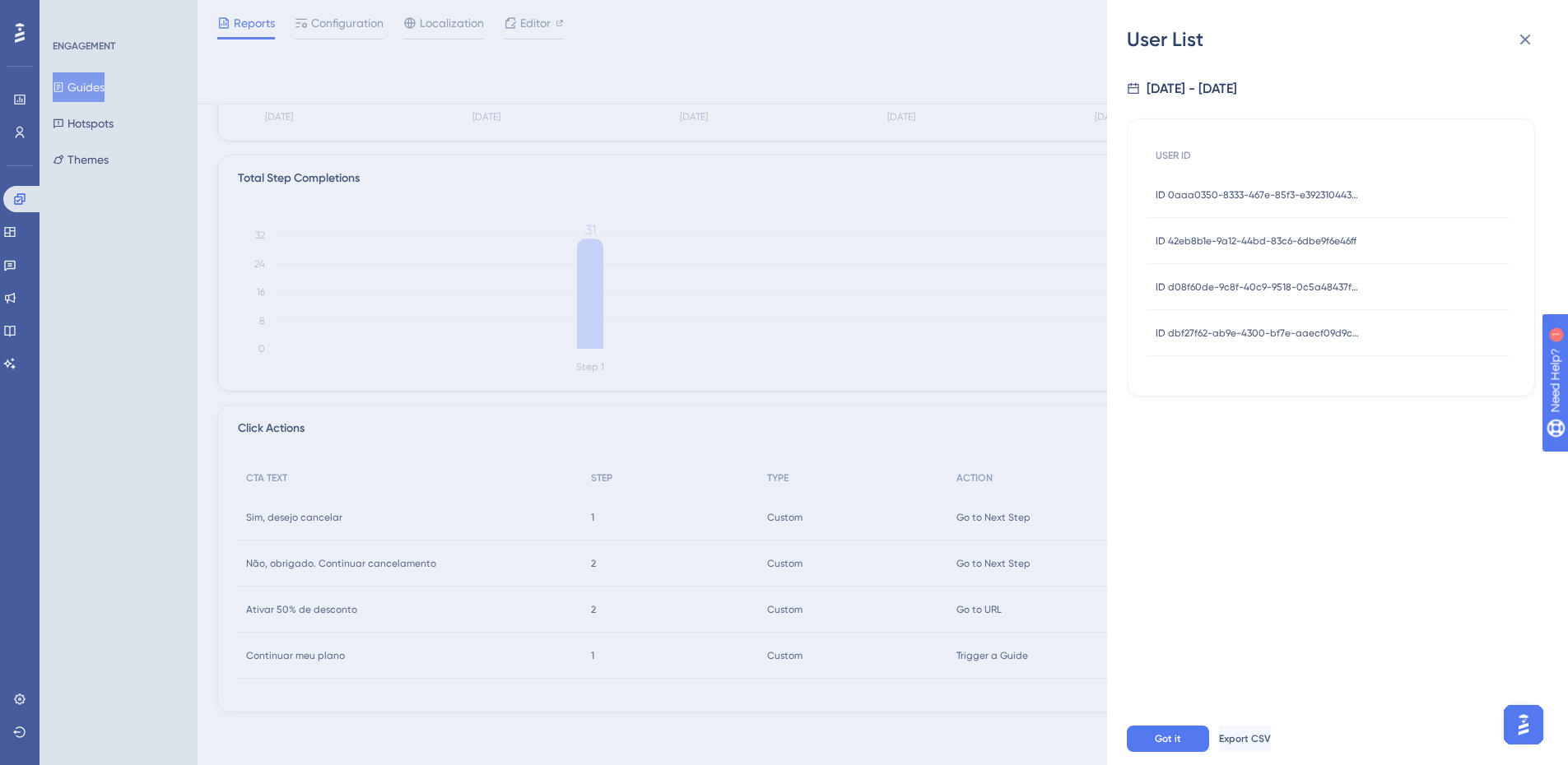
click at [1037, 541] on div "User List [DATE] - [DATE] USER ID ID 0aaa0350-8333-467e-85f3-e392310443a7 ID 0a…" at bounding box center [784, 382] width 1568 height 765
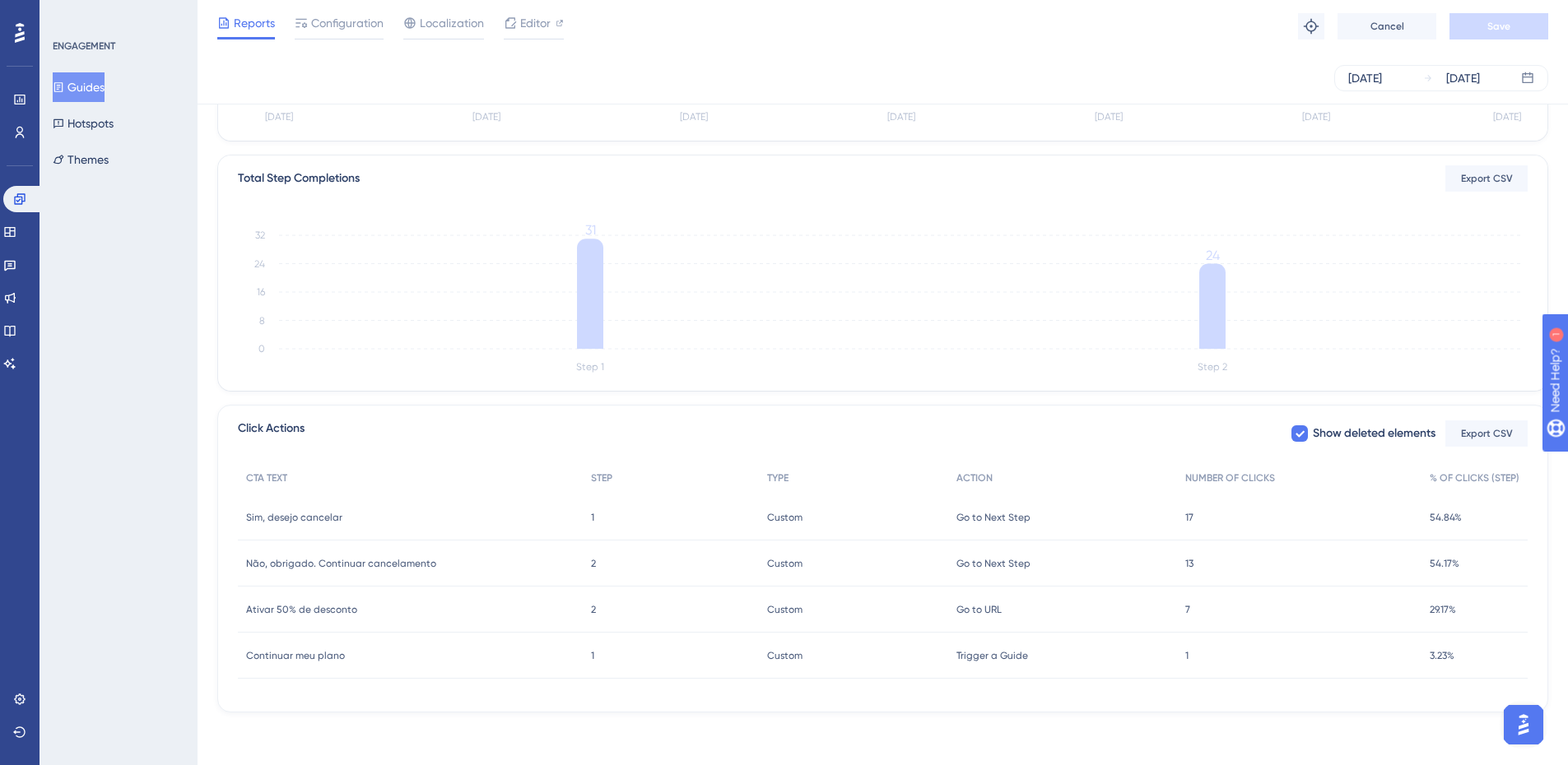
click at [1190, 608] on span "7" at bounding box center [1187, 610] width 5 height 13
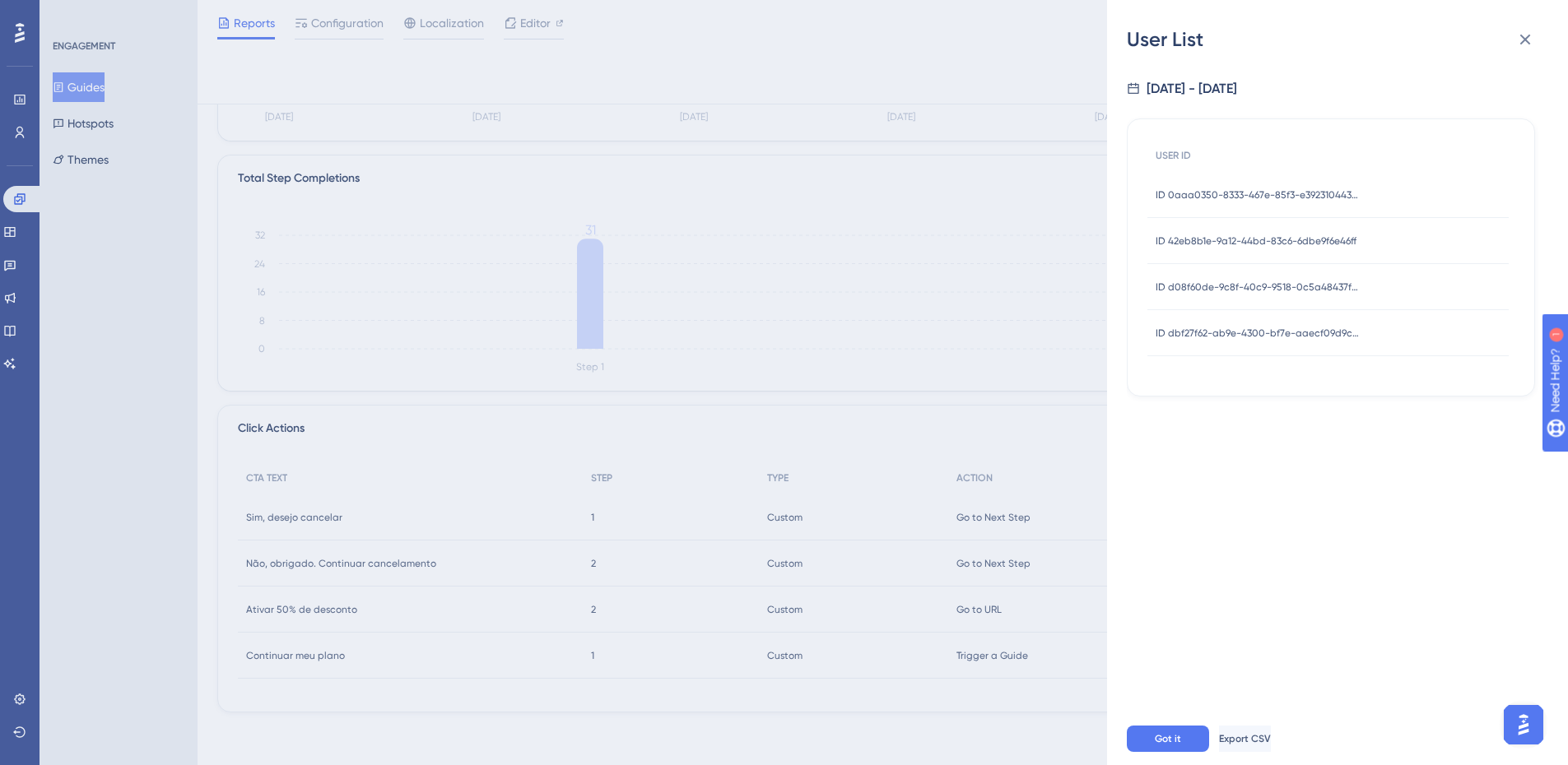
click at [1317, 334] on span "ID dbf27f62-ab9e-4300-bf7e-aaecf09d9c4d" at bounding box center [1259, 333] width 206 height 13
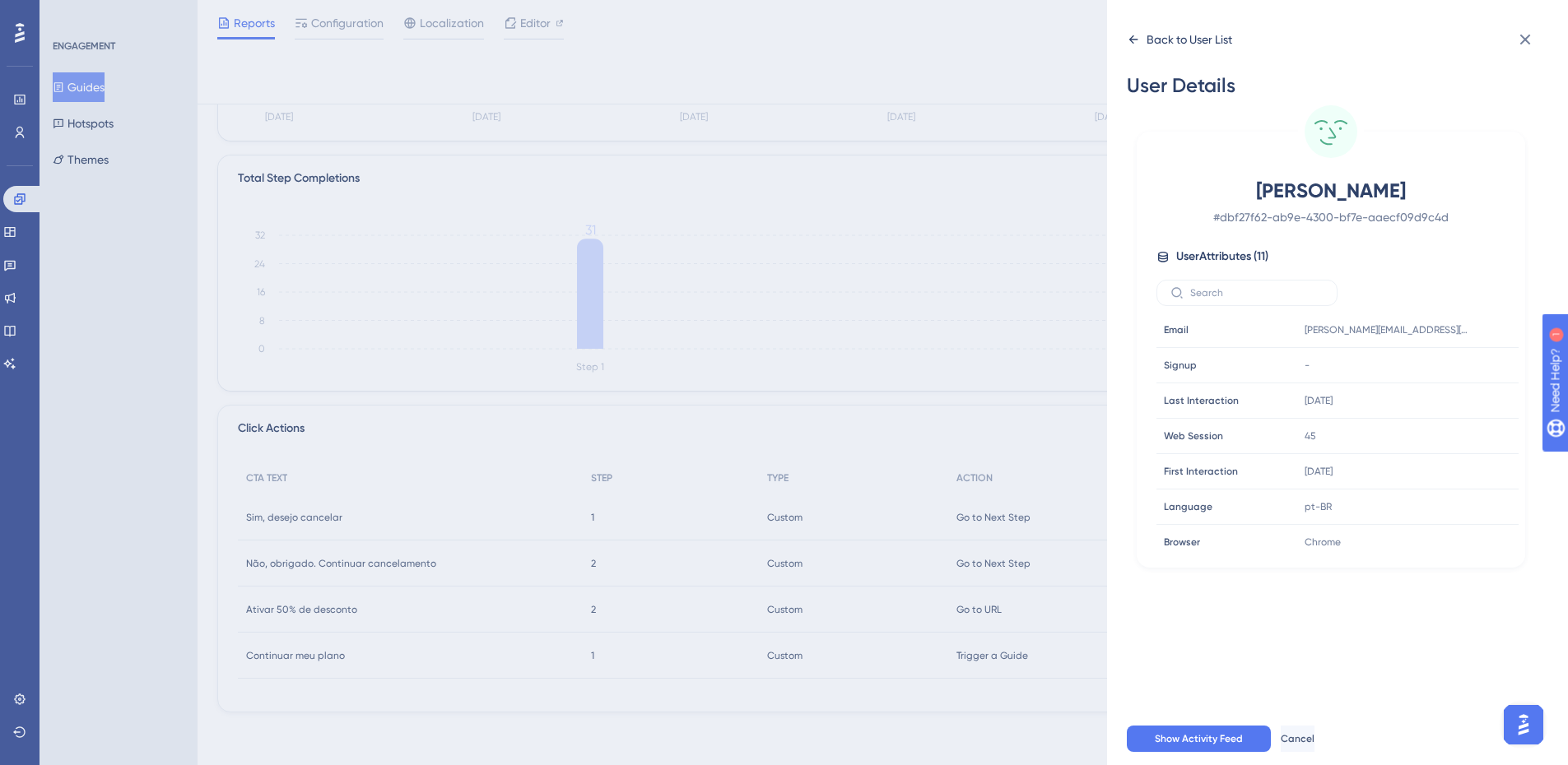
click at [1127, 45] on icon at bounding box center [1133, 39] width 13 height 13
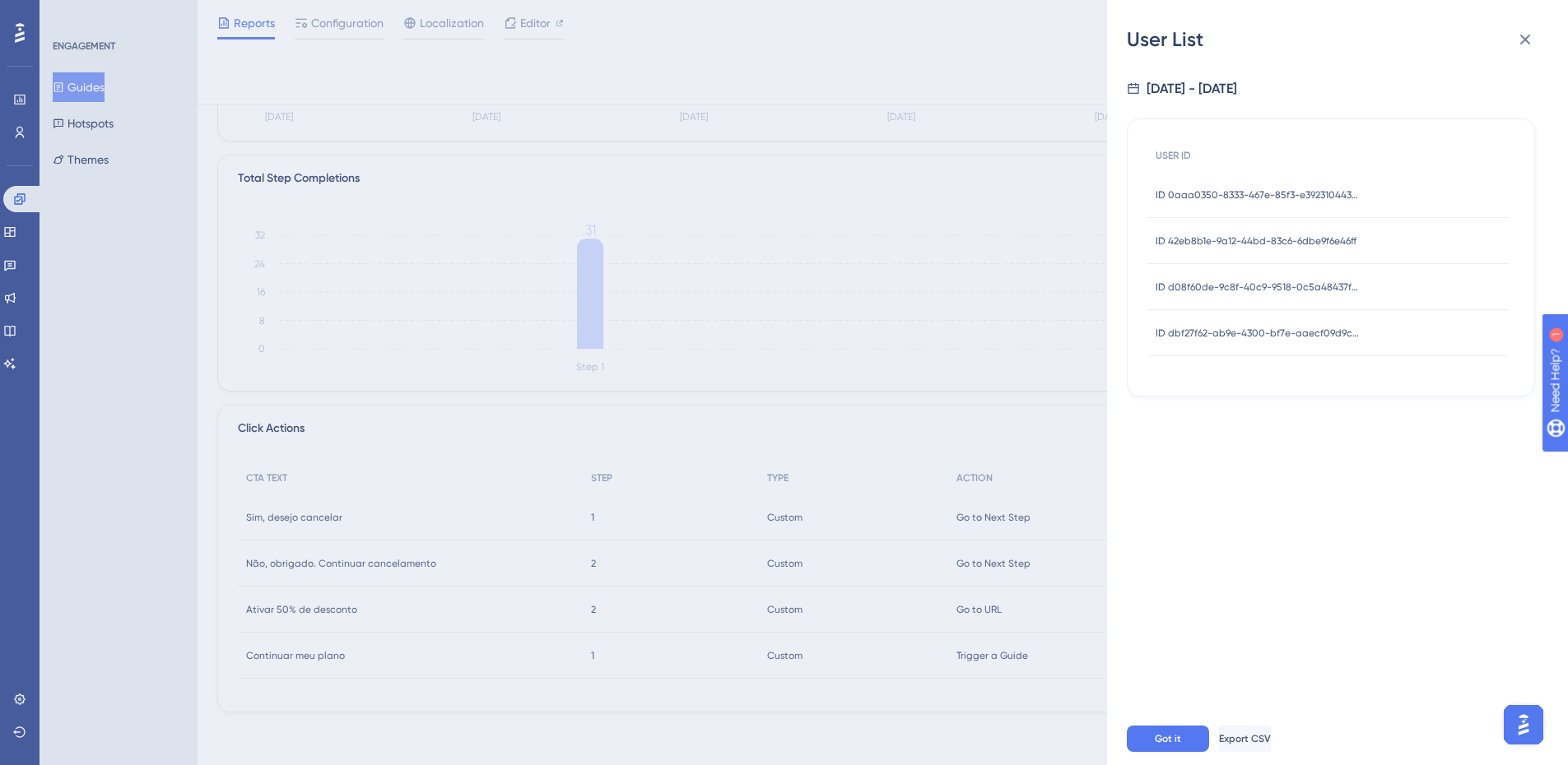
click at [809, 694] on div "User List [DATE] - [DATE] USER ID ID 0aaa0350-8333-467e-85f3-e392310443a7 ID 0a…" at bounding box center [784, 382] width 1568 height 765
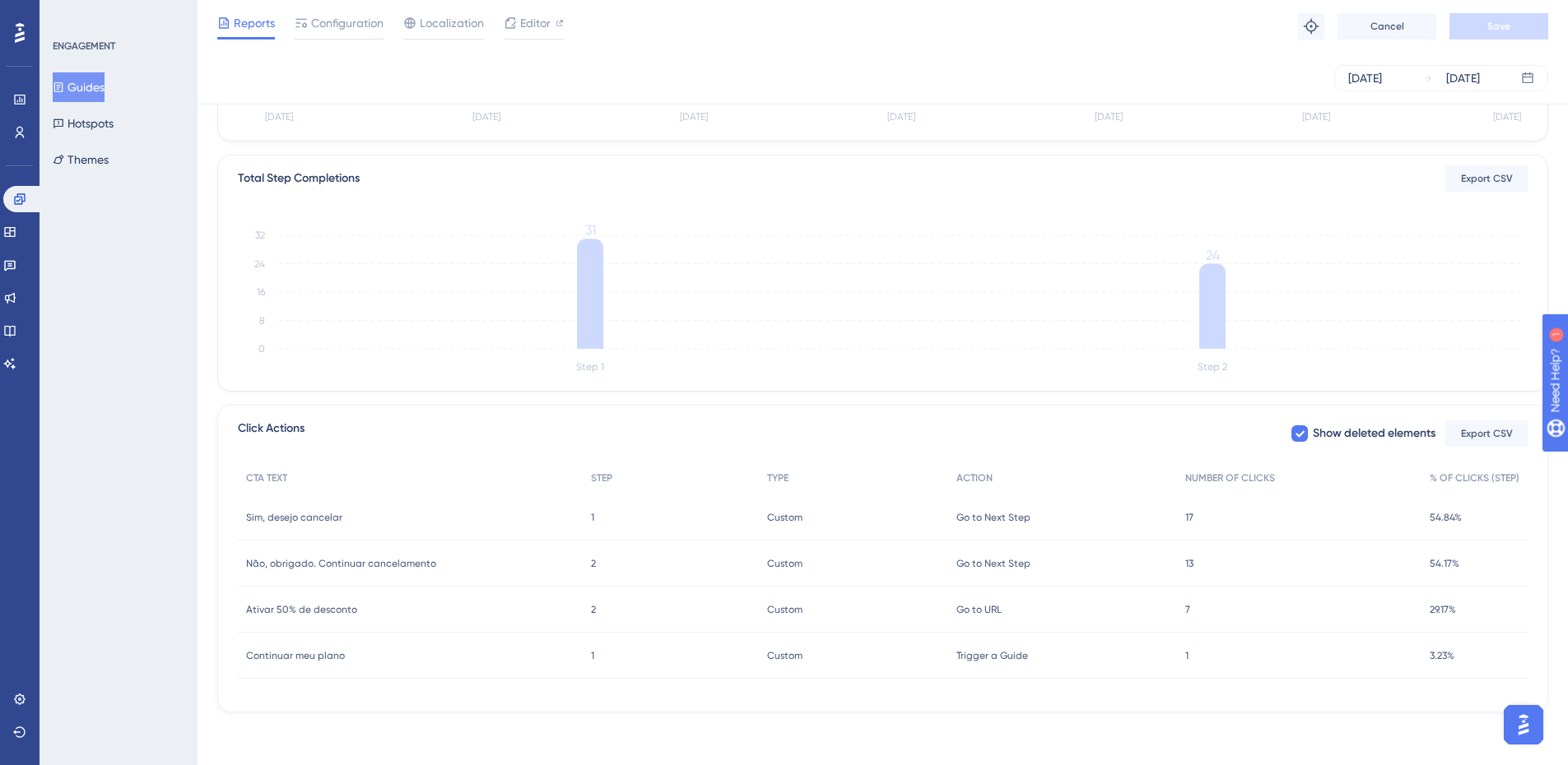
click at [1179, 654] on div "1 1" at bounding box center [1299, 655] width 244 height 46
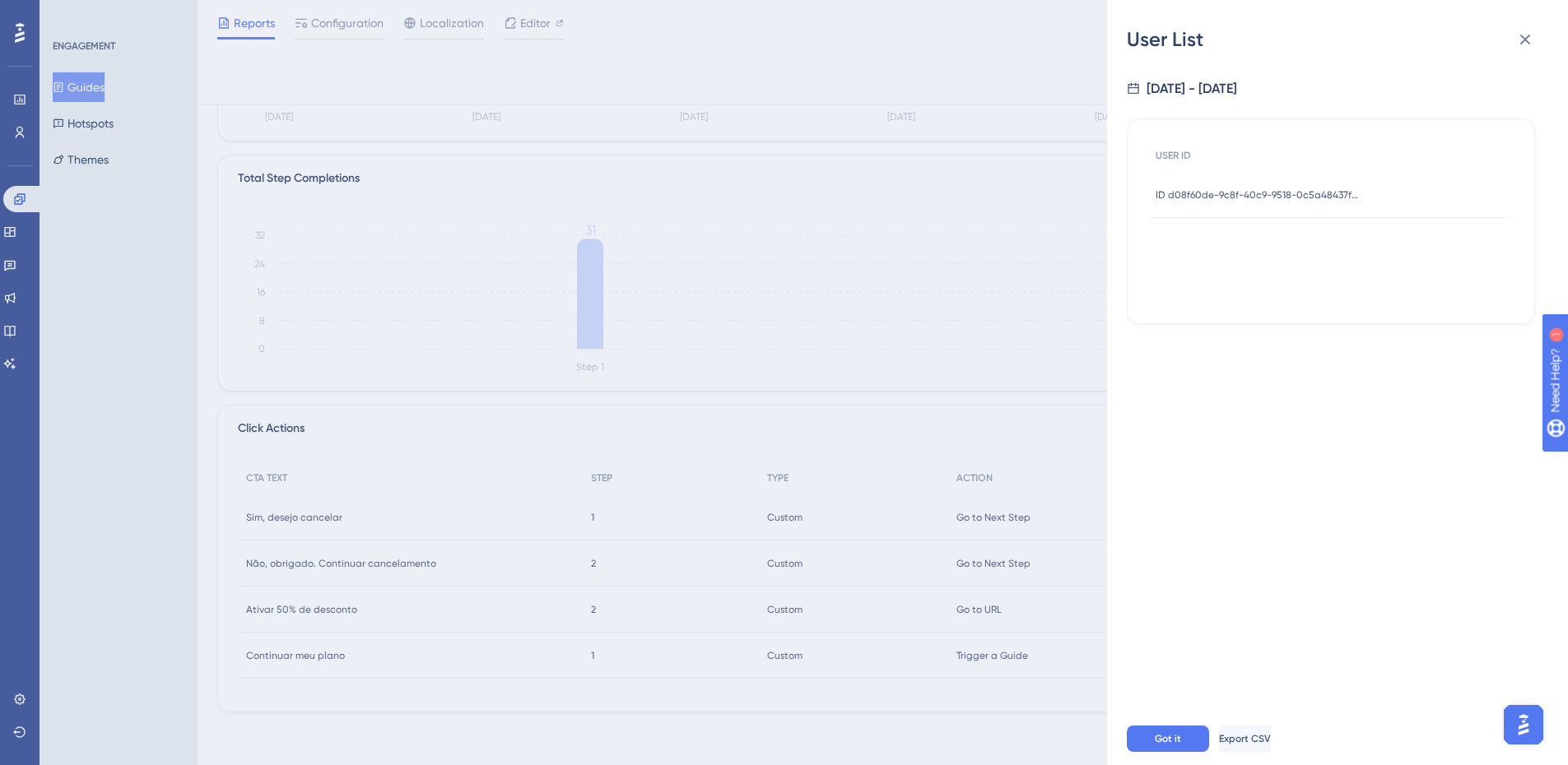
click at [1318, 202] on div "ID d08f60de-9c8f-40c9-9518-0c5a48437f87 ID d08f60de-9c8f-40c9-9518-0c5a48437f87" at bounding box center [1259, 195] width 206 height 46
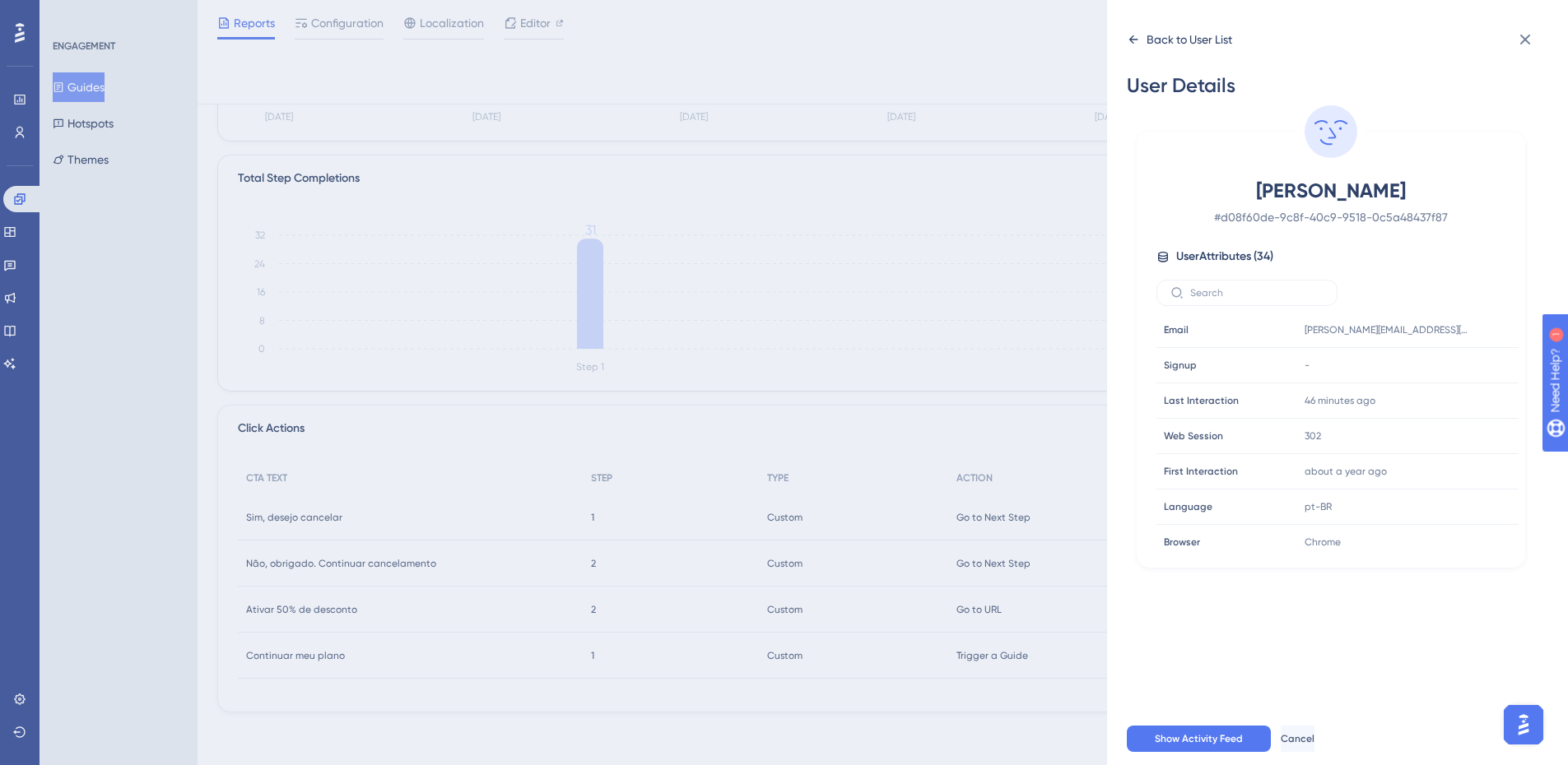
click at [1137, 49] on div "Back to User List" at bounding box center [1179, 39] width 105 height 26
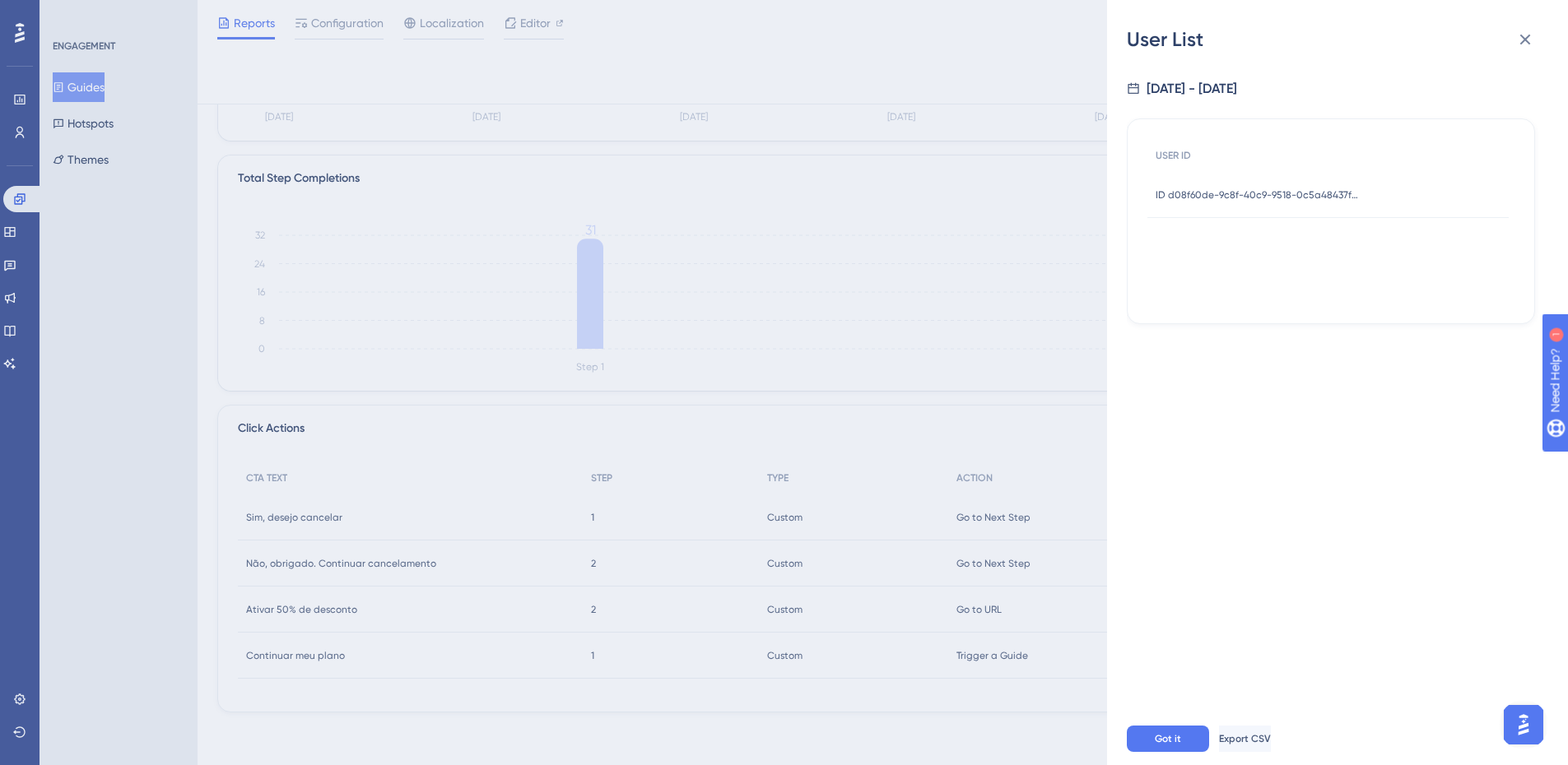
click at [1068, 205] on div "User List [DATE] - [DATE] USER ID ID d08f60de-9c8f-40c9-9518-0c5a48437f87 ID d0…" at bounding box center [784, 382] width 1568 height 765
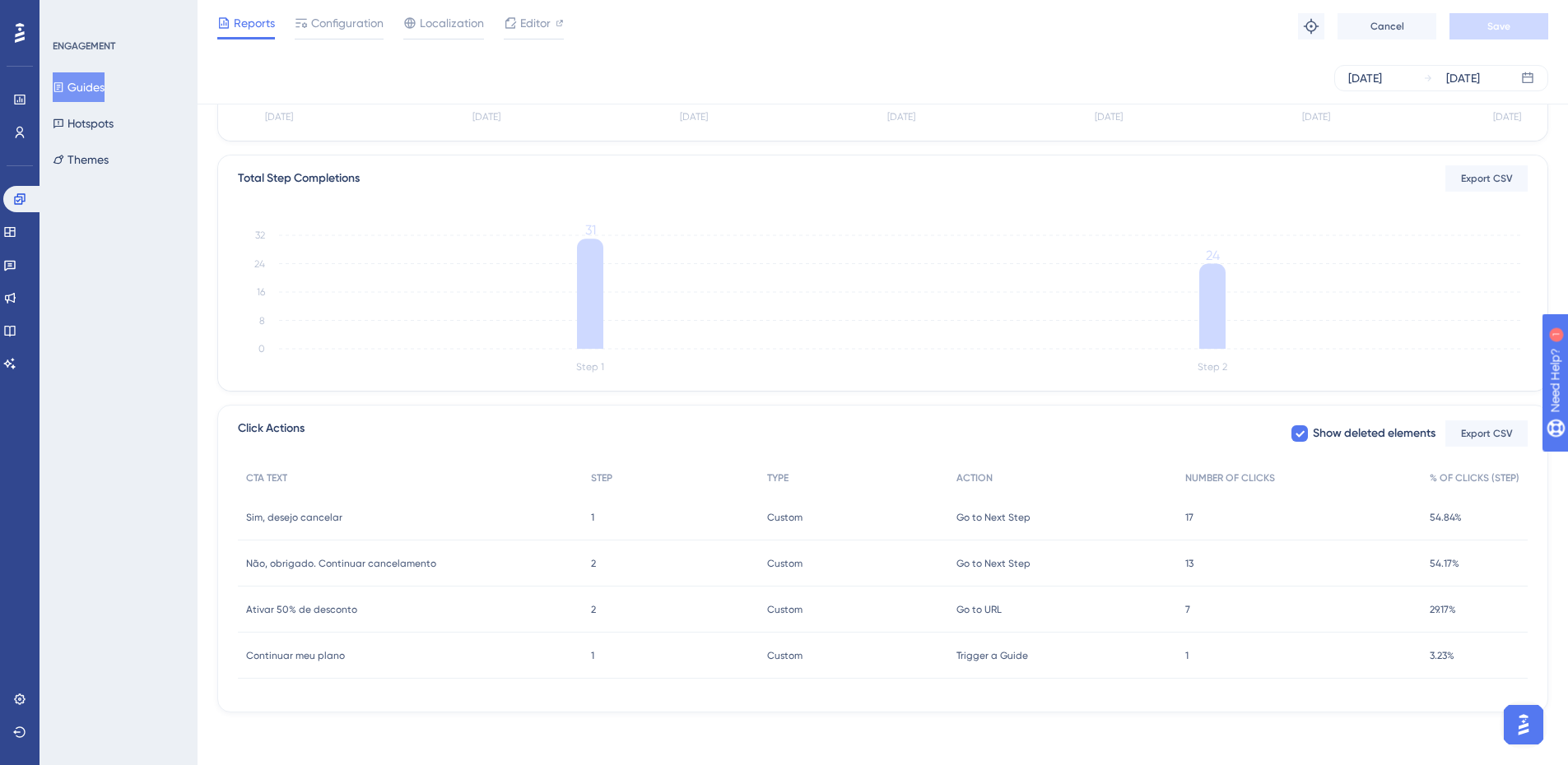
click at [1187, 614] on span "7" at bounding box center [1187, 610] width 5 height 13
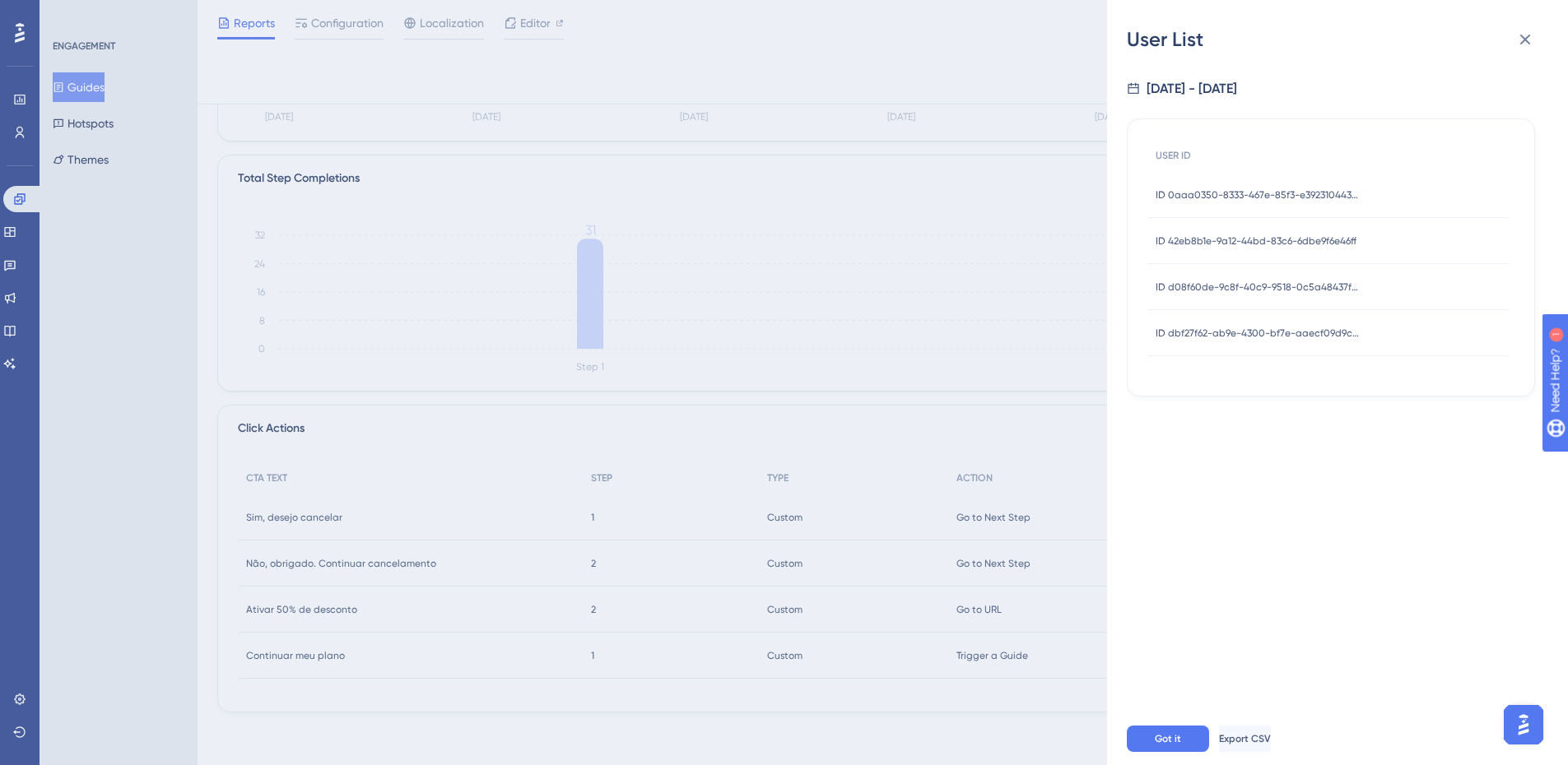
click at [1336, 336] on span "ID dbf27f62-ab9e-4300-bf7e-aaecf09d9c4d" at bounding box center [1259, 333] width 206 height 13
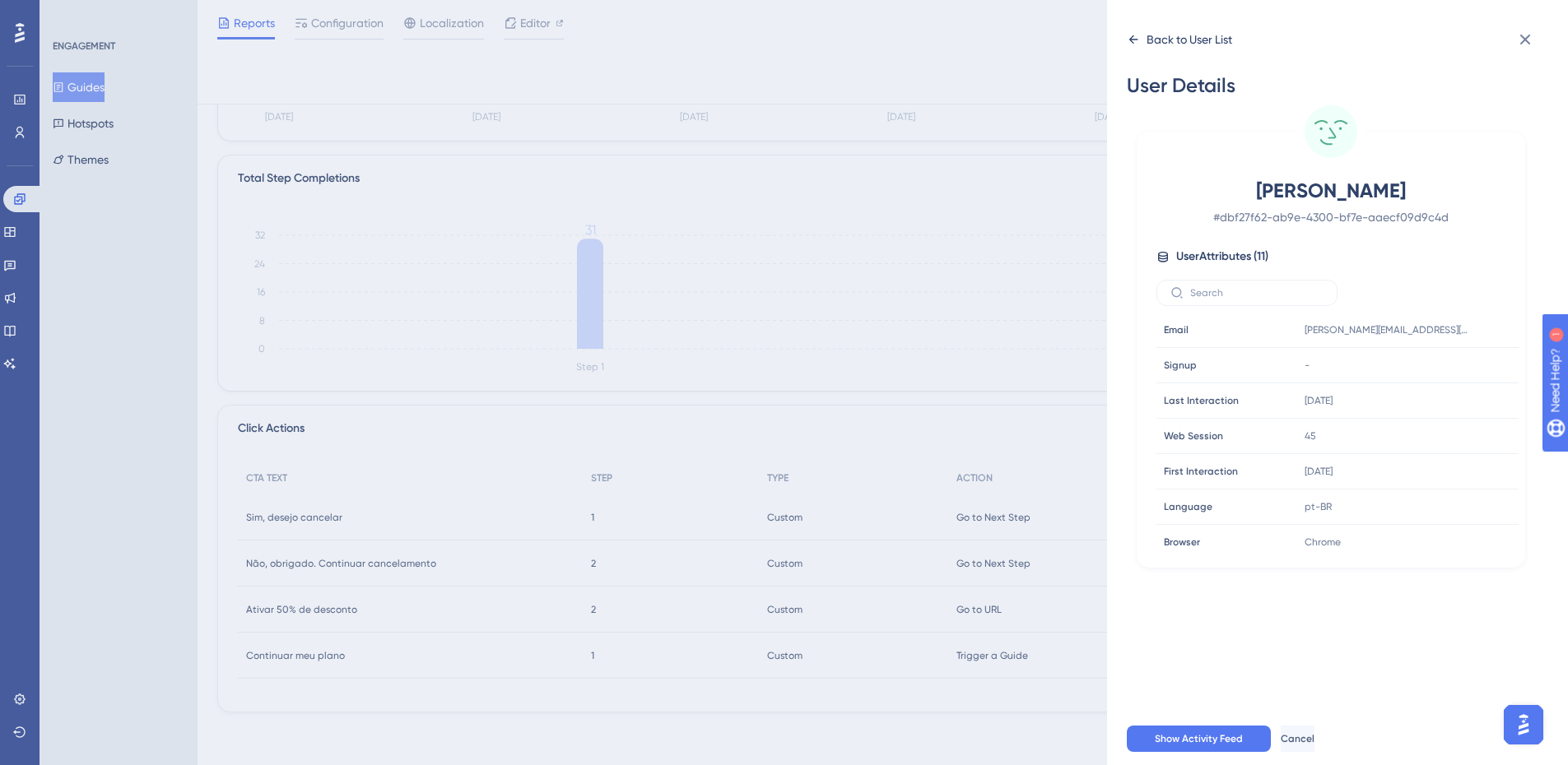
click at [1132, 32] on div "Back to User List" at bounding box center [1179, 39] width 105 height 26
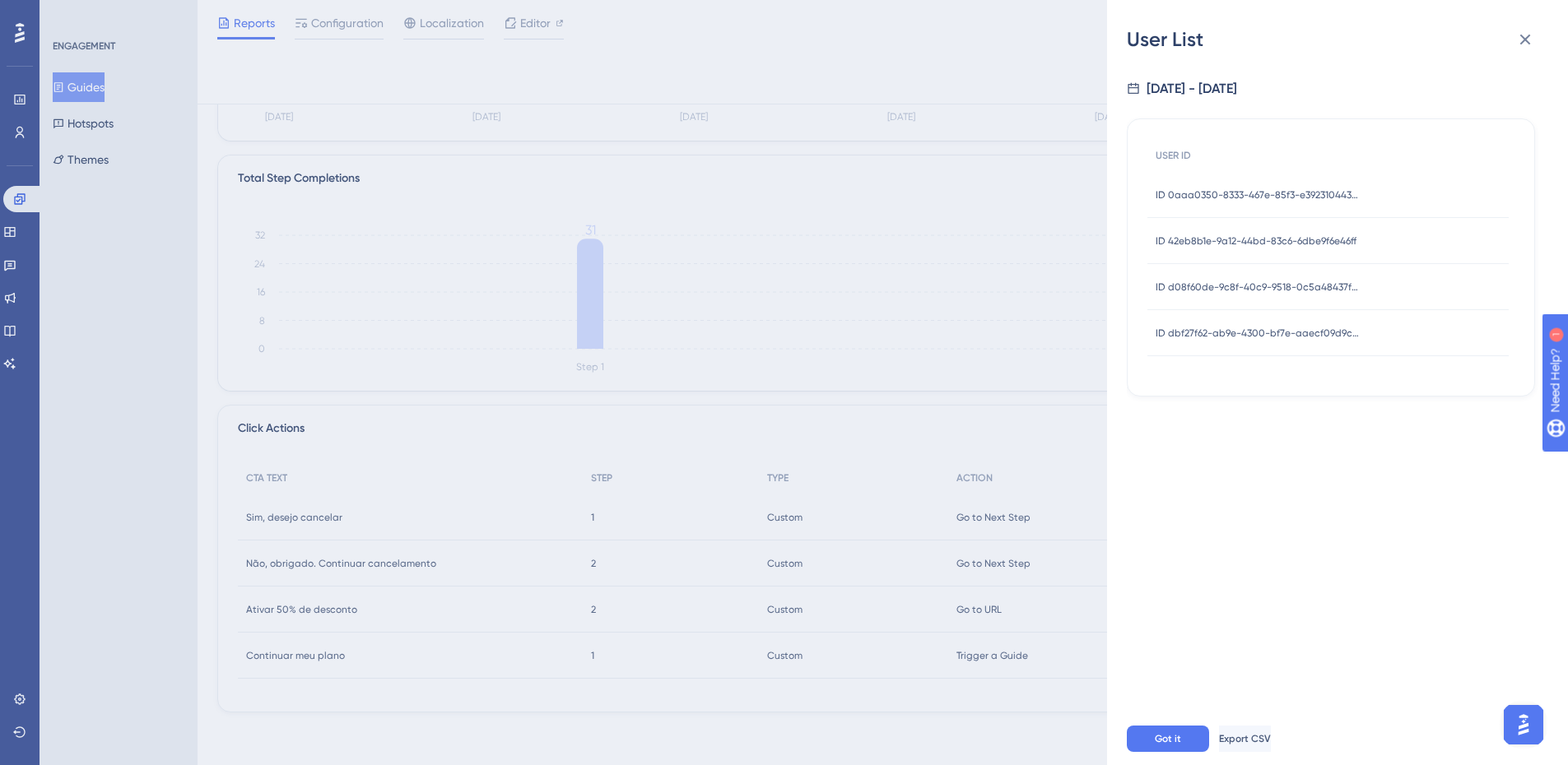
click at [1024, 105] on div "User List [DATE] - [DATE] USER ID ID 0aaa0350-8333-467e-85f3-e392310443a7 ID 0a…" at bounding box center [784, 382] width 1568 height 765
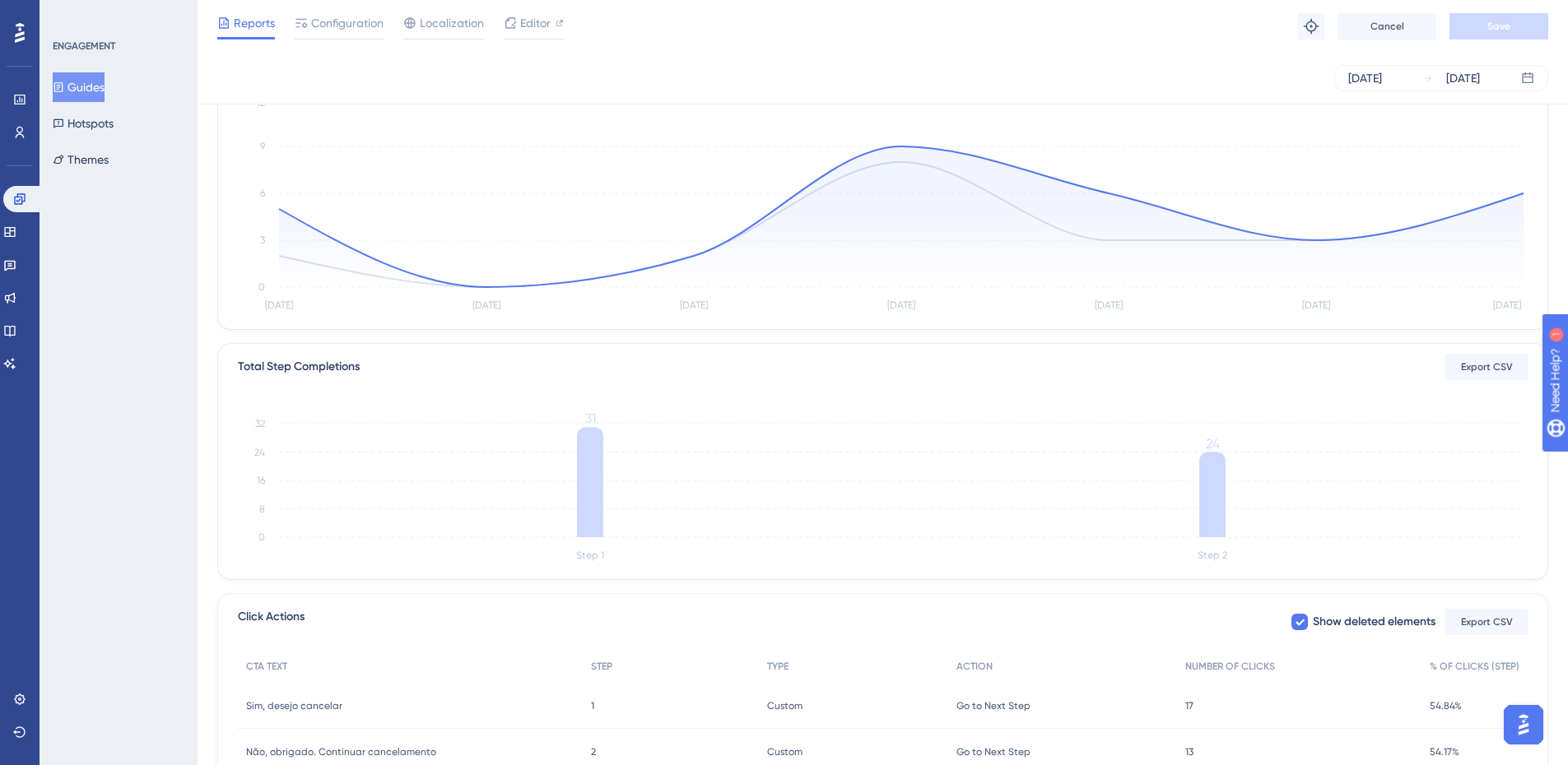
scroll to position [0, 0]
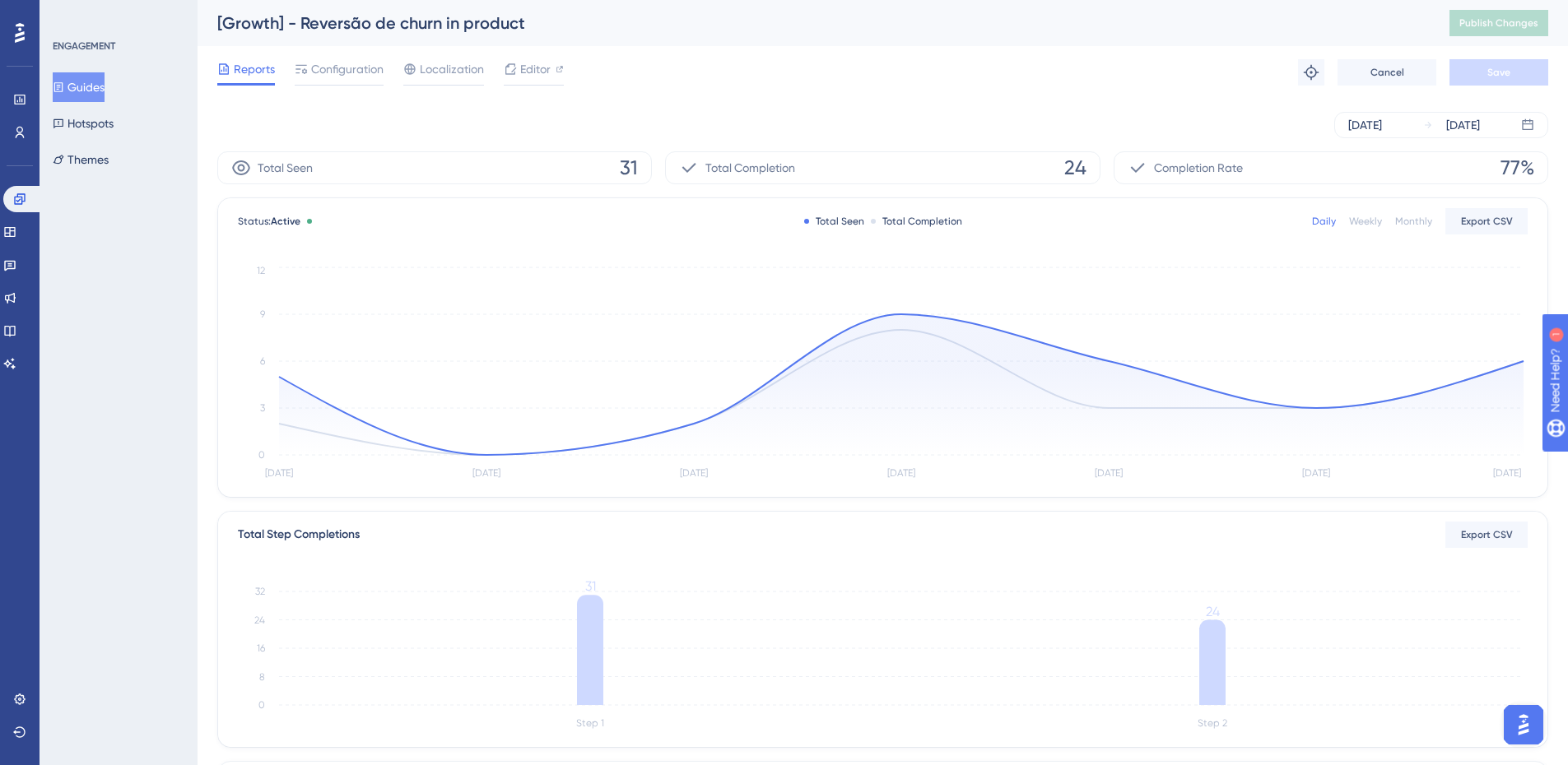
click at [78, 94] on button "Guides" at bounding box center [79, 87] width 52 height 30
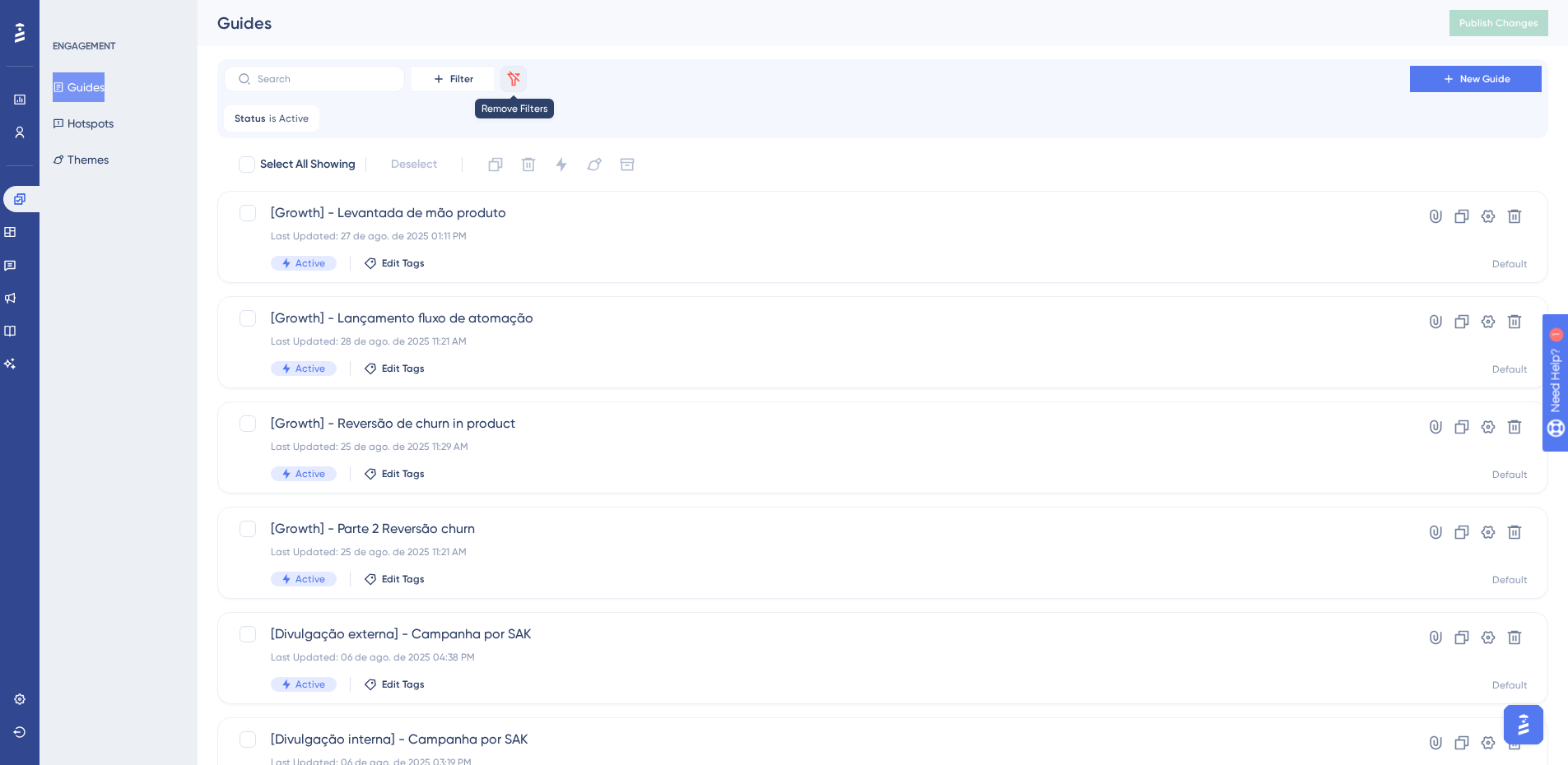
click at [511, 74] on icon at bounding box center [514, 78] width 12 height 15
